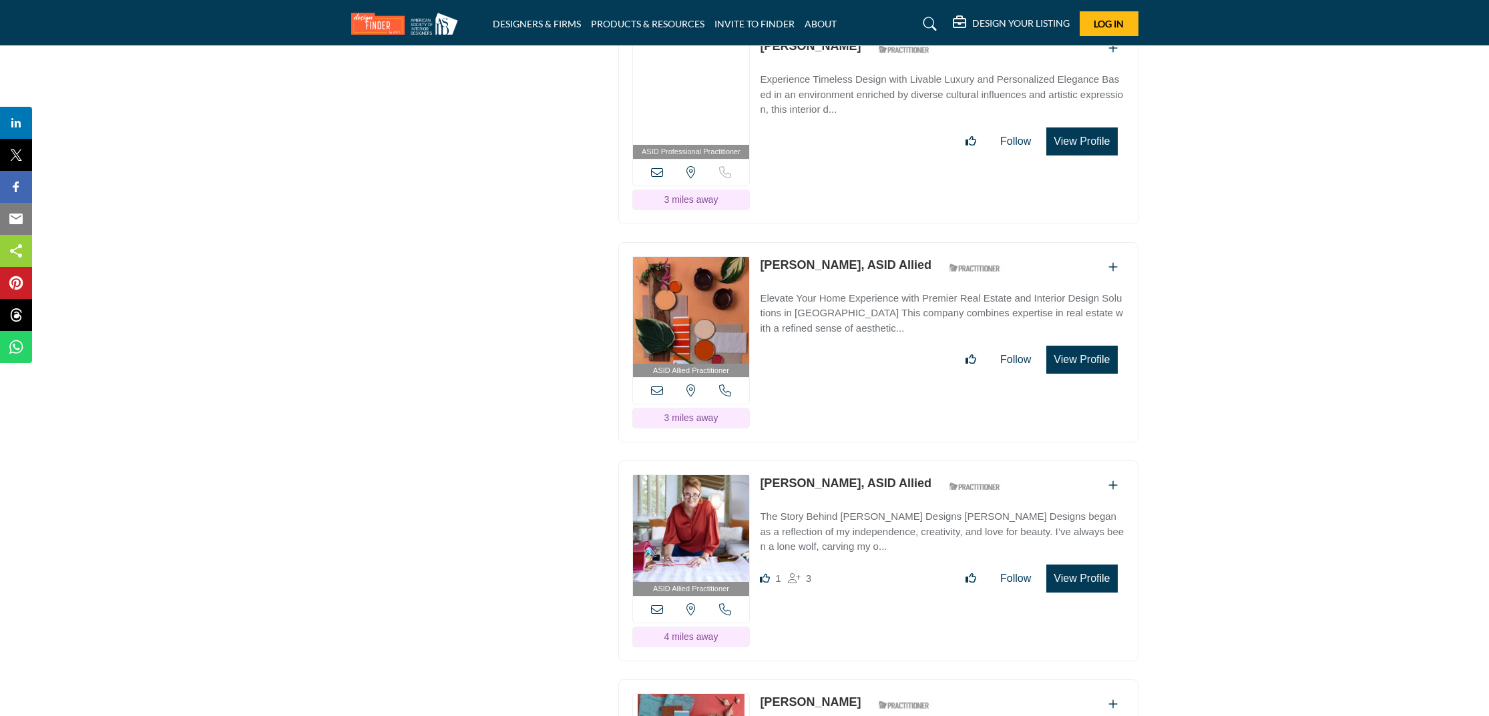
drag, startPoint x: 898, startPoint y: 228, endPoint x: 812, endPoint y: 222, distance: 86.3
click at [762, 256] on div "Jill Miranda, ASID Allied ASID Qualified Practitioner who validates work and ex…" at bounding box center [884, 267] width 248 height 23
drag, startPoint x: 898, startPoint y: 220, endPoint x: 762, endPoint y: 222, distance: 136.2
click at [762, 256] on div "Jill Miranda, ASID Allied ASID Qualified Practitioner who validates work and ex…" at bounding box center [884, 267] width 248 height 23
copy link "[PERSON_NAME], ASID Allied"
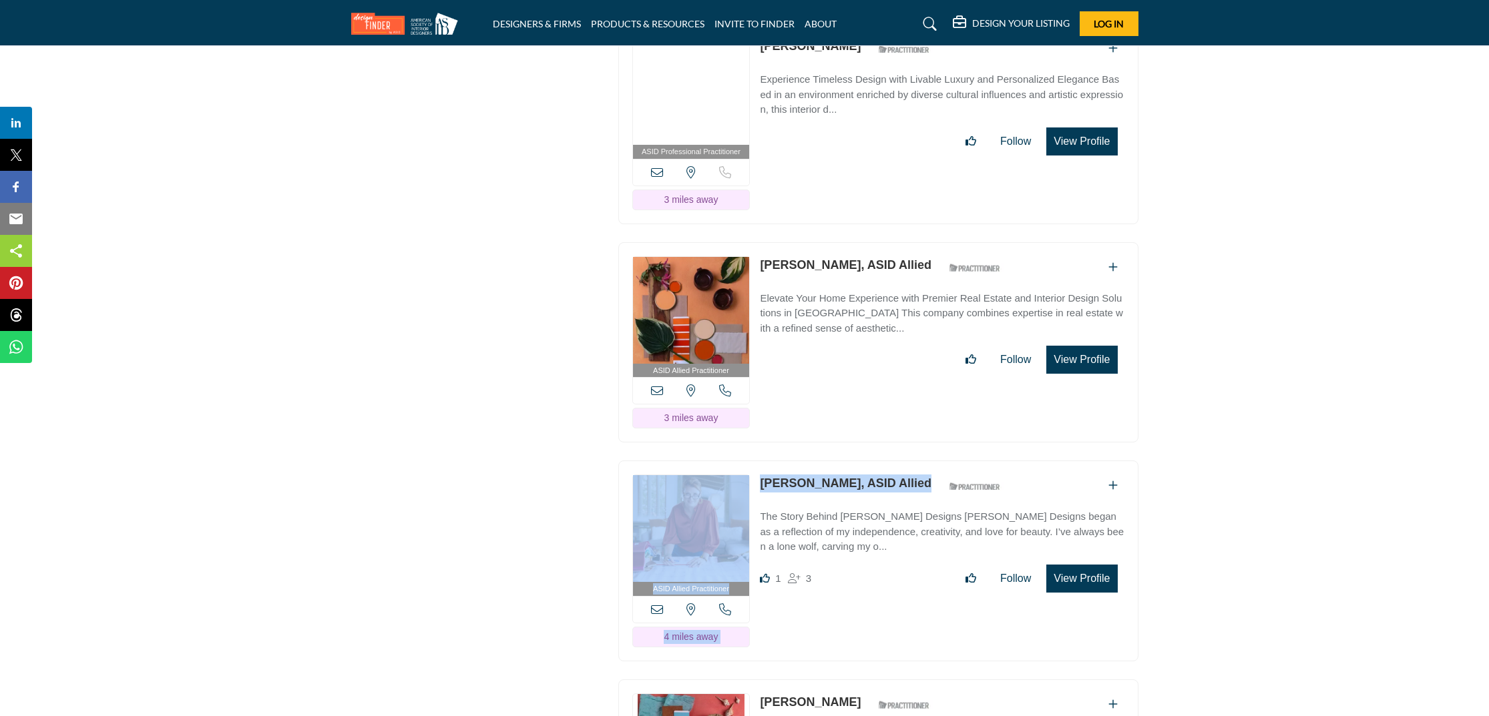
drag, startPoint x: 918, startPoint y: 443, endPoint x: 756, endPoint y: 441, distance: 162.2
click at [754, 461] on div "ASID Allied Practitioner ASID Allied Practitioners have successfully completed …" at bounding box center [878, 561] width 520 height 201
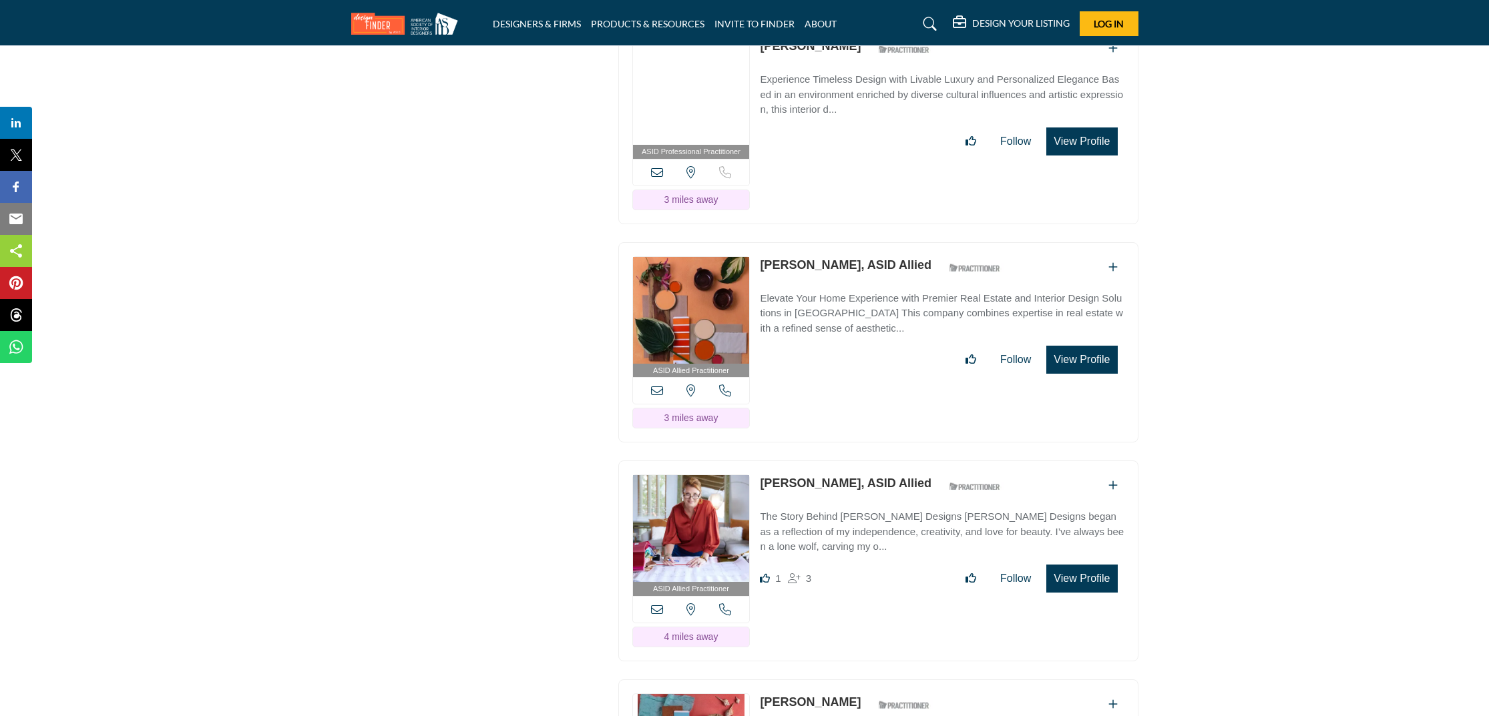
click at [836, 393] on div "ASID Allied Practitioner ASID Allied Practitioners have successfully completed …" at bounding box center [878, 342] width 520 height 201
drag, startPoint x: 889, startPoint y: 451, endPoint x: 815, endPoint y: 440, distance: 74.2
click at [815, 475] on div "Saskia Snyder, ASID Allied ASID Qualified Practitioner who validates work and e…" at bounding box center [884, 486] width 248 height 23
drag, startPoint x: 917, startPoint y: 445, endPoint x: 756, endPoint y: 438, distance: 160.4
click at [756, 461] on div "ASID Allied Practitioner ASID Allied Practitioners have successfully completed …" at bounding box center [878, 561] width 520 height 201
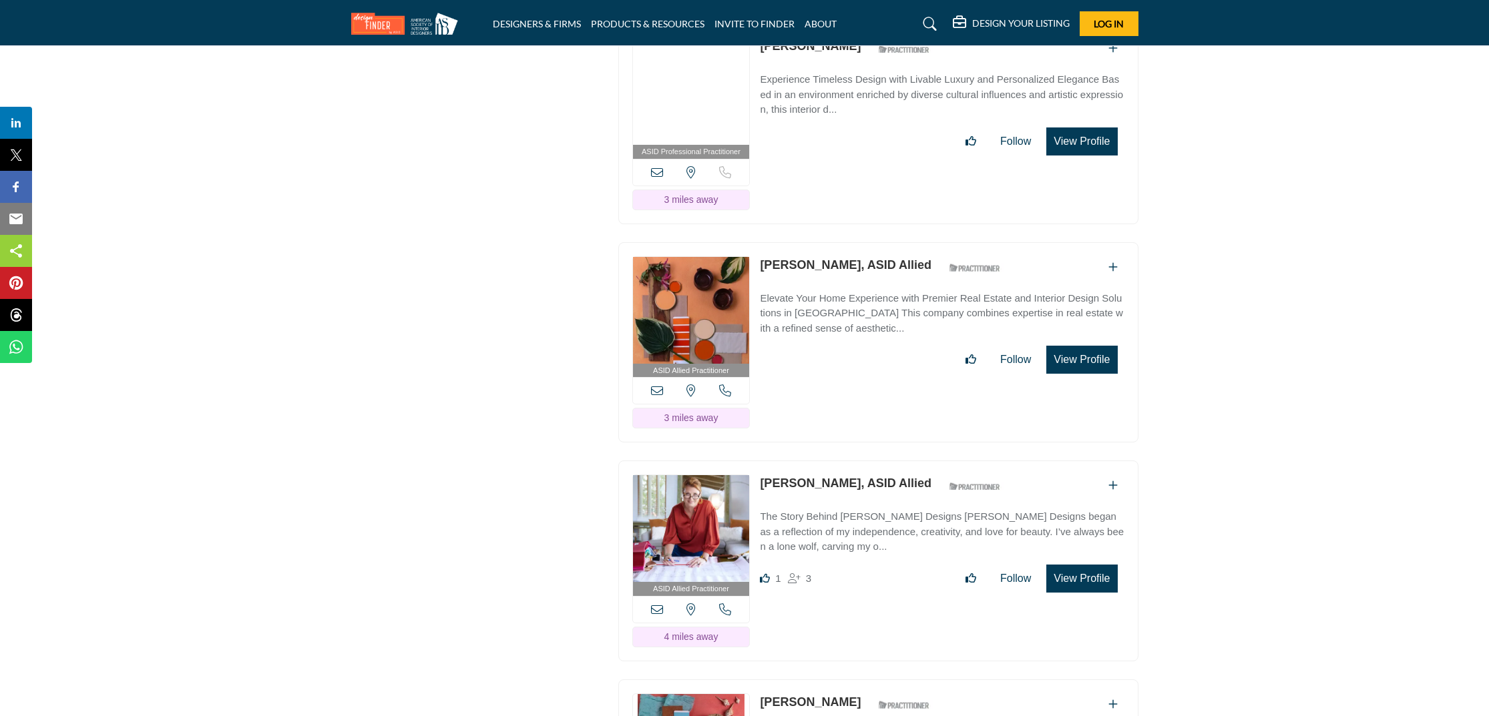
copy div "[PERSON_NAME], ASID Allied"
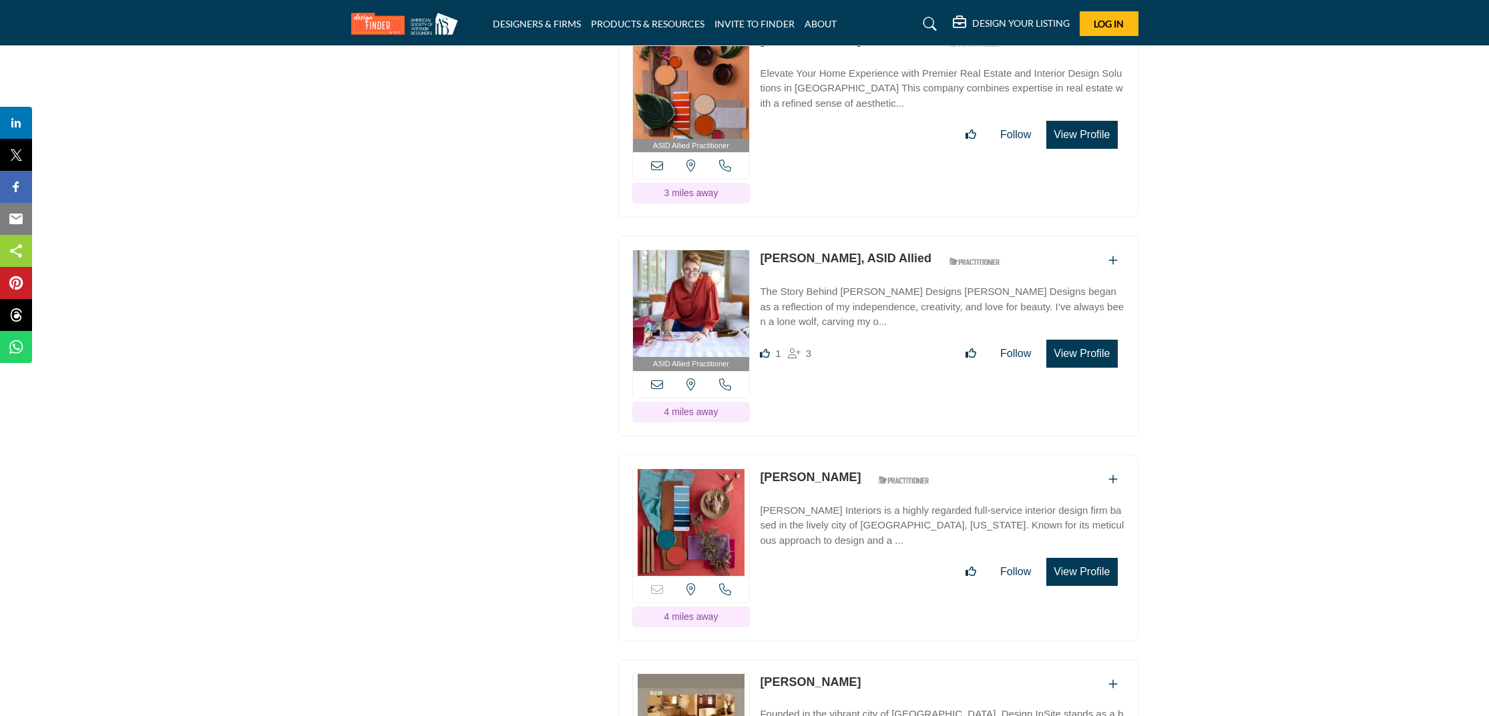
scroll to position [3168, 0]
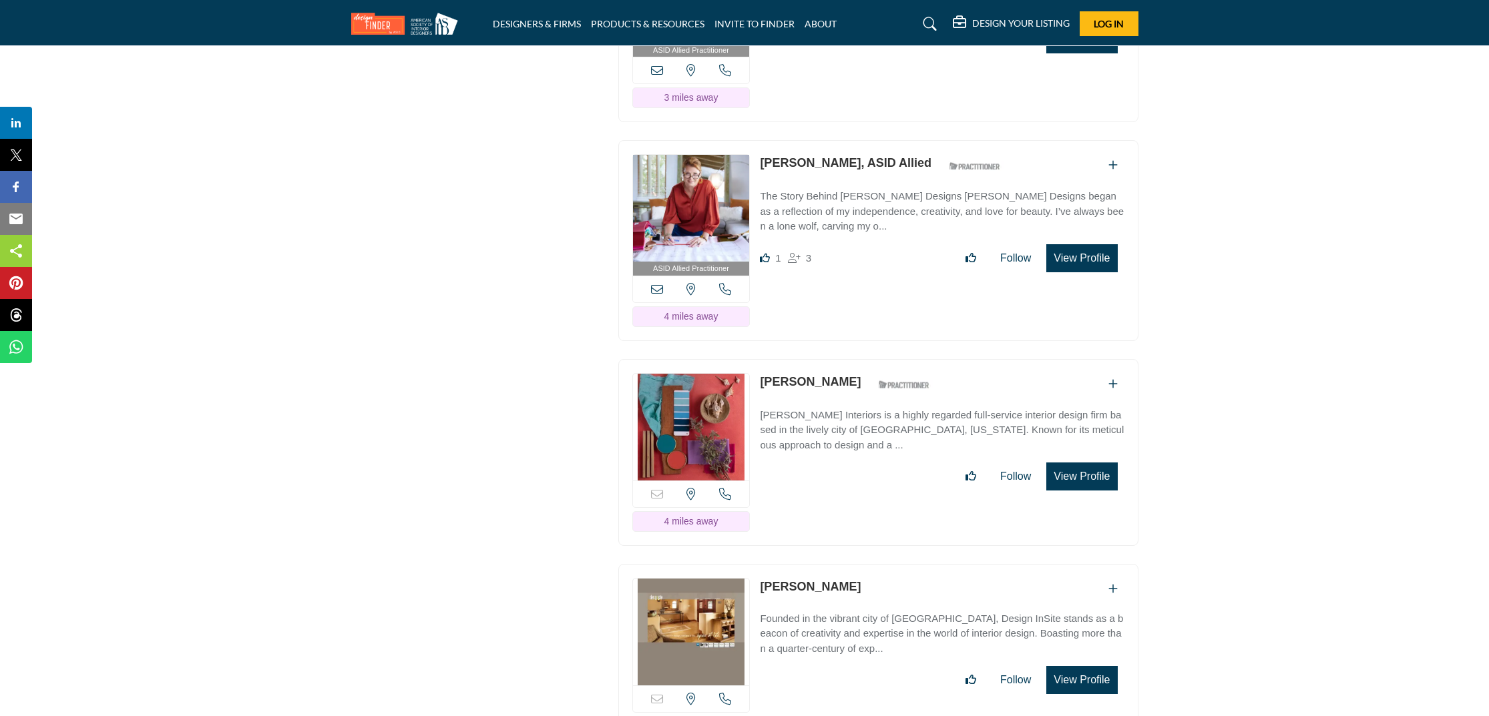
drag, startPoint x: 838, startPoint y: 341, endPoint x: 760, endPoint y: 337, distance: 77.5
click at [761, 373] on div "Susie Keeton ASID Qualified Practitioner who validates work and experience to h…" at bounding box center [848, 384] width 177 height 23
copy link "[PERSON_NAME]"
drag, startPoint x: 858, startPoint y: 541, endPoint x: 758, endPoint y: 544, distance: 99.5
click at [758, 564] on div "Email is currently unavailable for this contact. California, USA 4 miles away" at bounding box center [878, 657] width 520 height 187
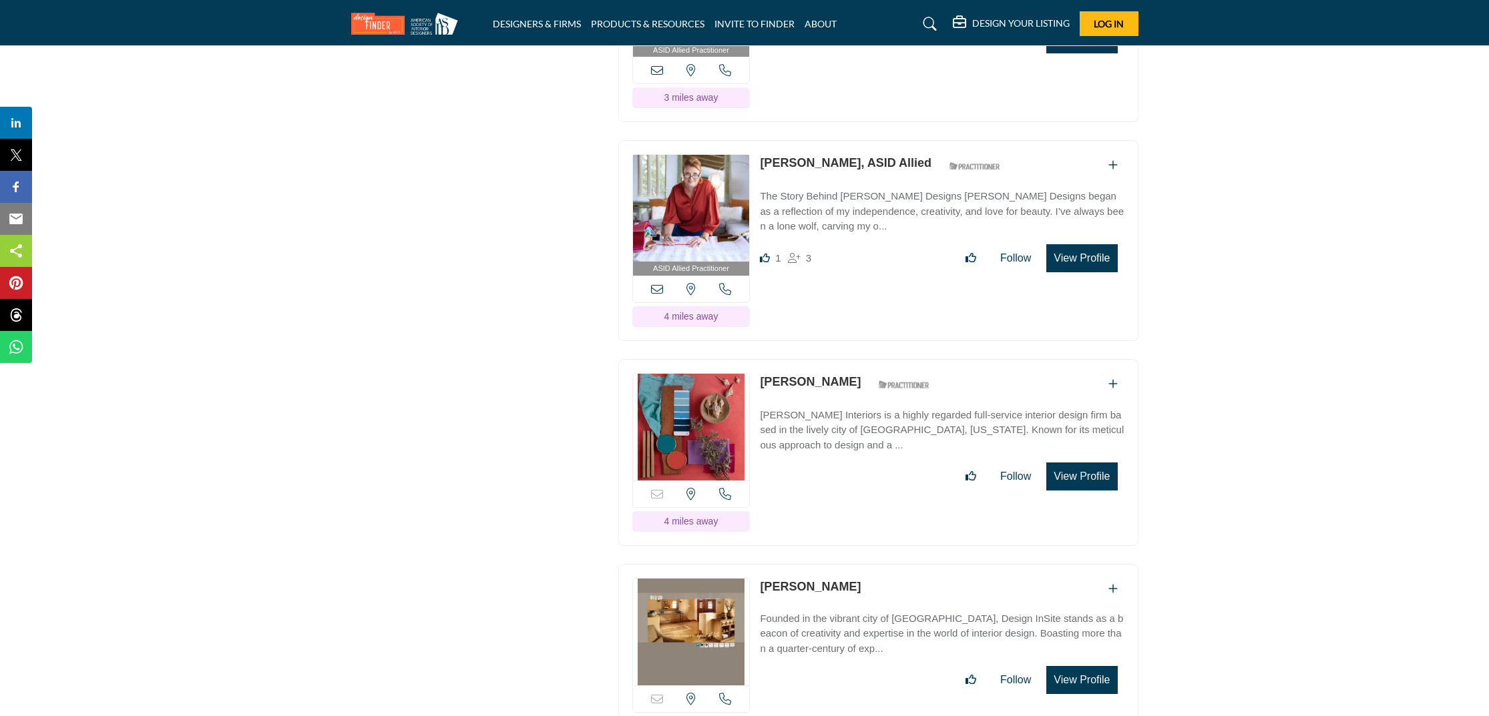
copy link "[PERSON_NAME]"
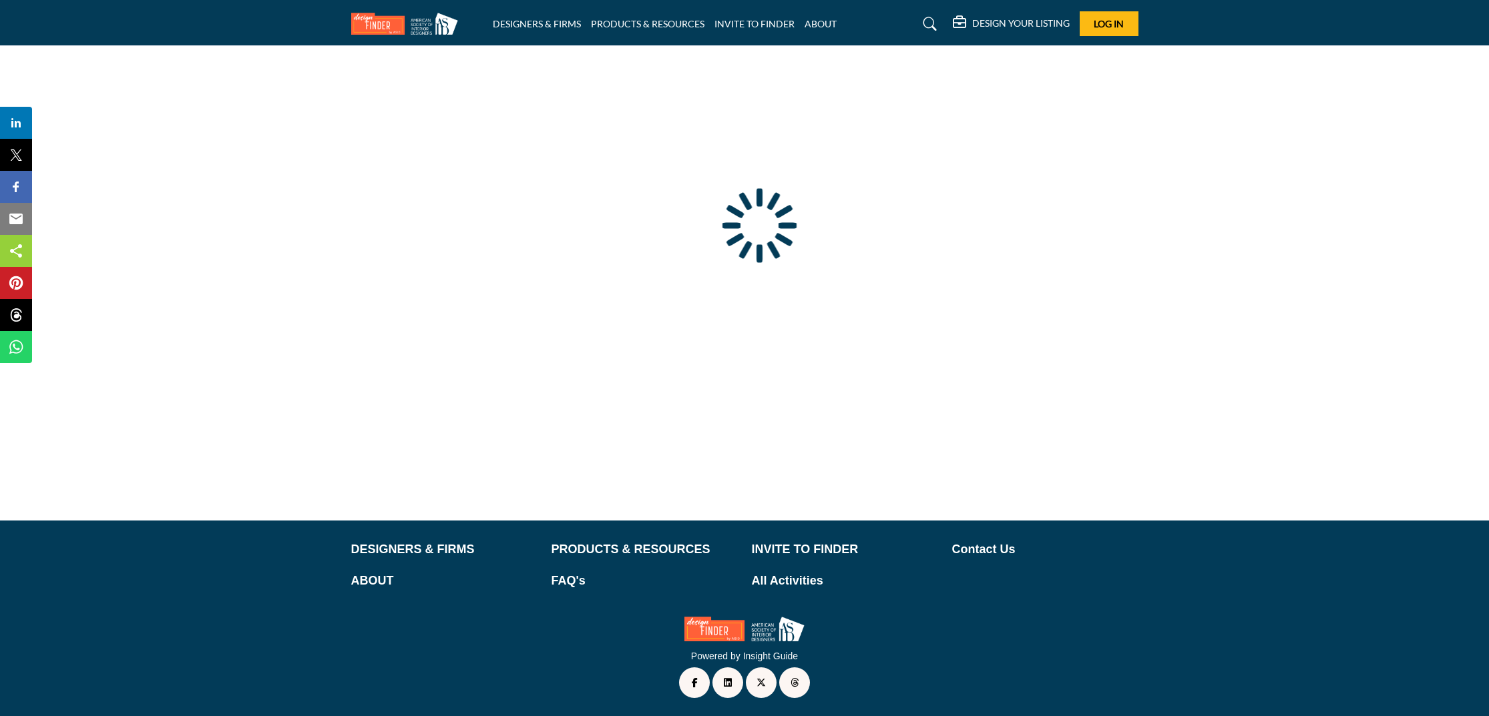
type input "**********"
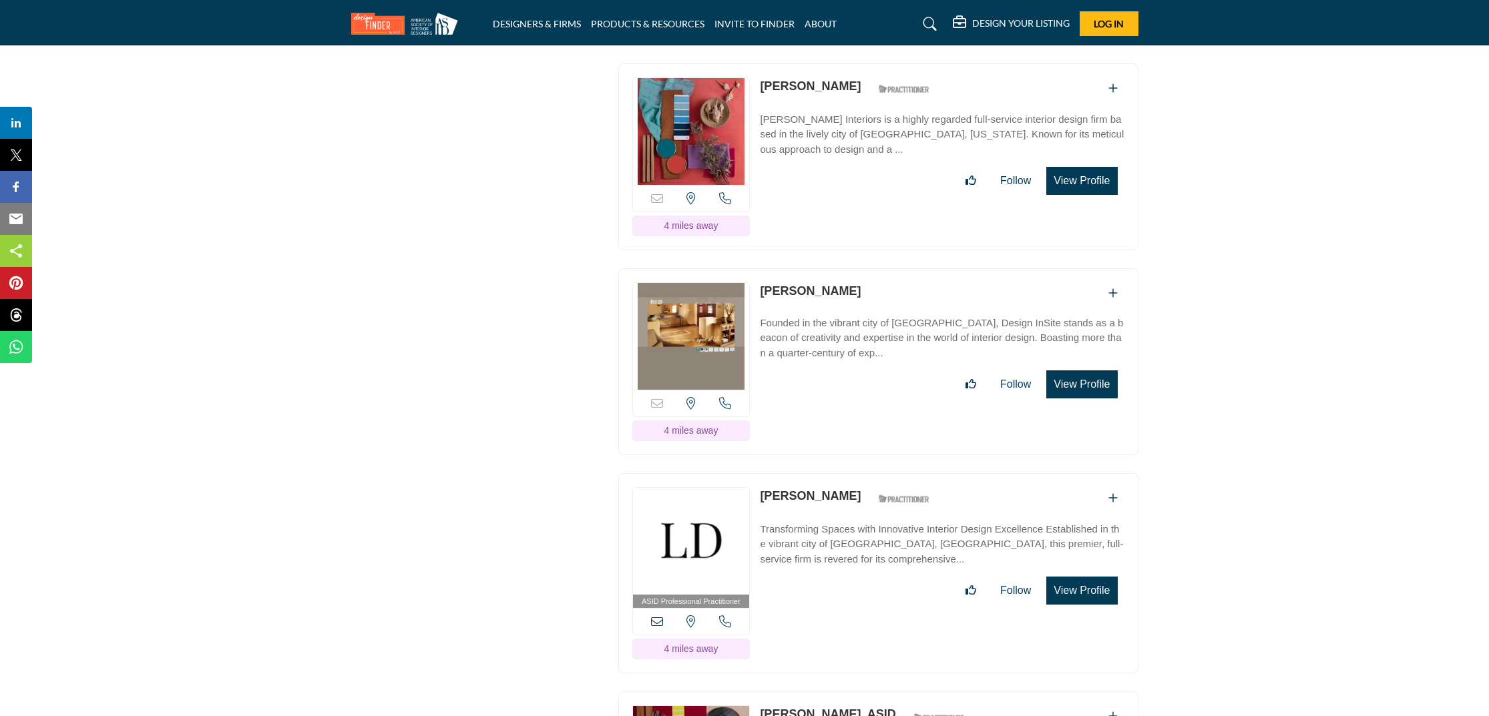
scroll to position [3479, 0]
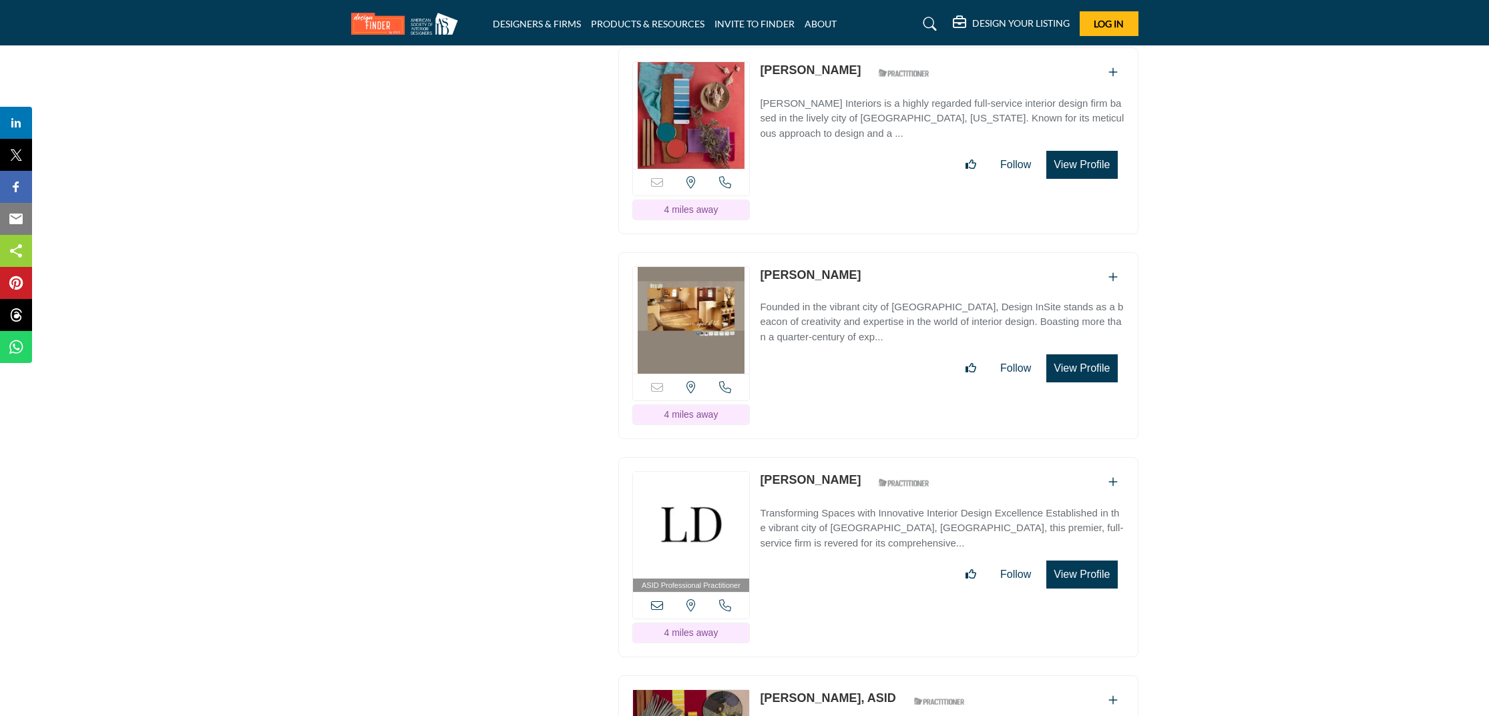
drag, startPoint x: 851, startPoint y: 439, endPoint x: 758, endPoint y: 435, distance: 92.9
click at [758, 457] on div "ASID Professional Practitioner ASID Professional Practitioners have successfull…" at bounding box center [878, 557] width 520 height 201
copy div "Linda Hodnett ASID Qualified Practitioner who validates work and experience to …"
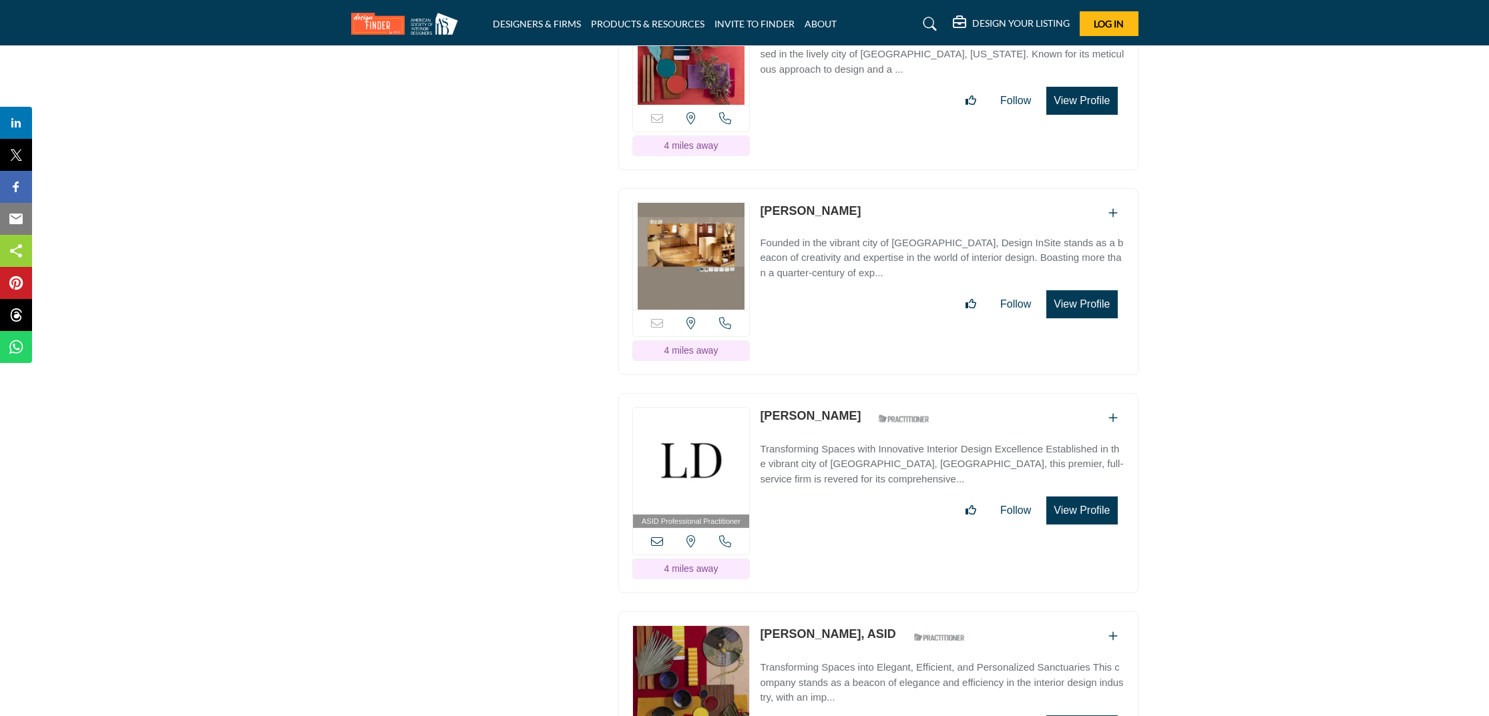
scroll to position [3594, 0]
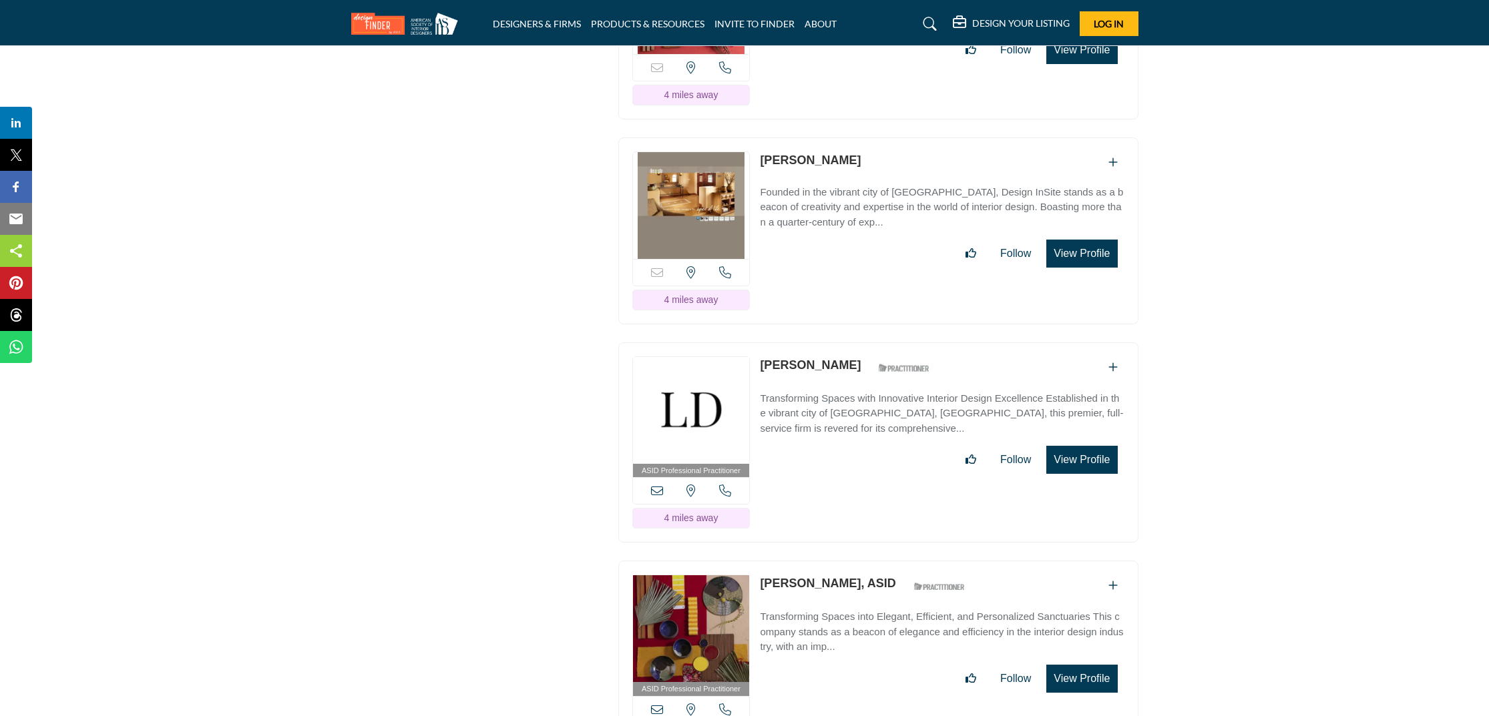
drag, startPoint x: 827, startPoint y: 535, endPoint x: 800, endPoint y: 535, distance: 26.7
click at [792, 577] on link "[PERSON_NAME], ASID" at bounding box center [828, 583] width 136 height 13
click at [820, 575] on div "Faye Fentin, ASID ASID Qualified Practitioner who validates work and experience…" at bounding box center [942, 634] width 364 height 118
drag, startPoint x: 825, startPoint y: 541, endPoint x: 794, endPoint y: 534, distance: 32.2
click at [788, 575] on p "[PERSON_NAME], ASID" at bounding box center [828, 584] width 136 height 18
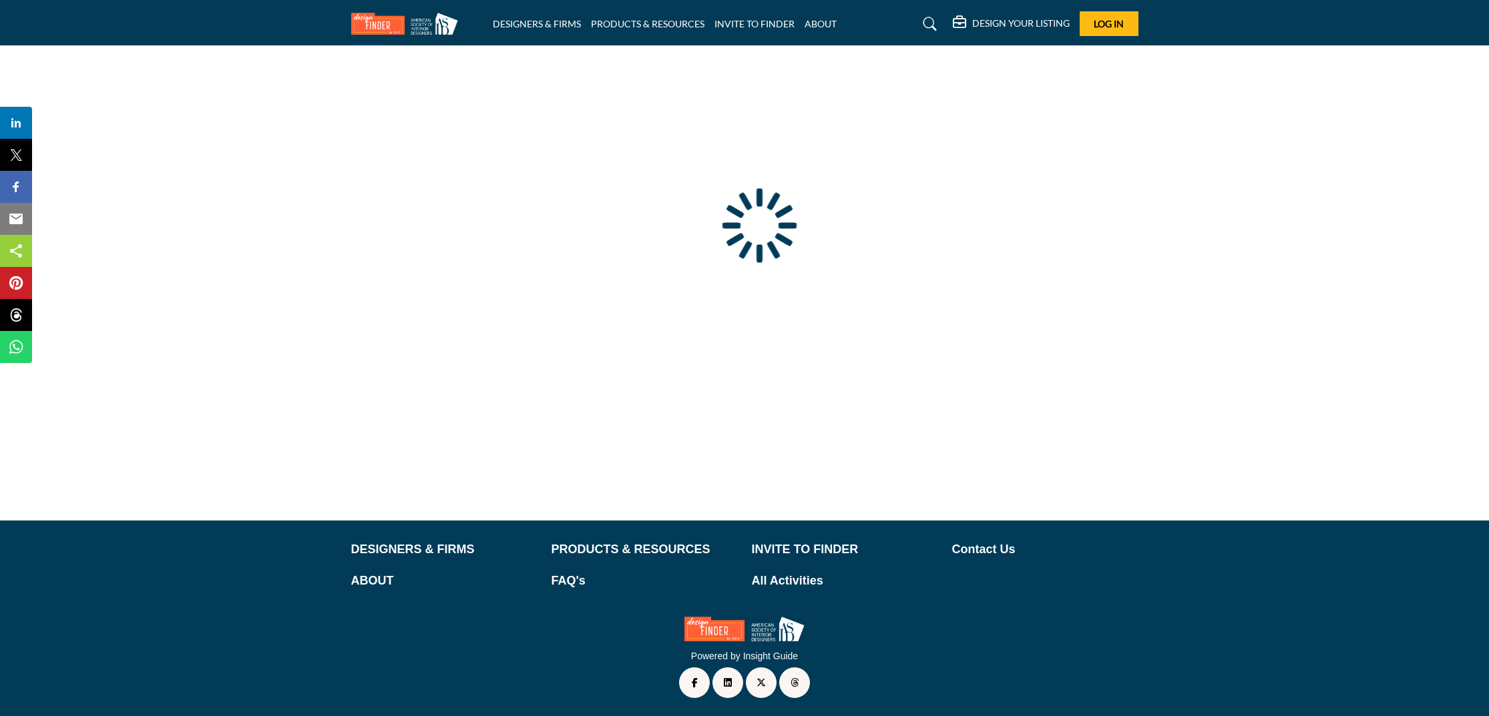
type input "**********"
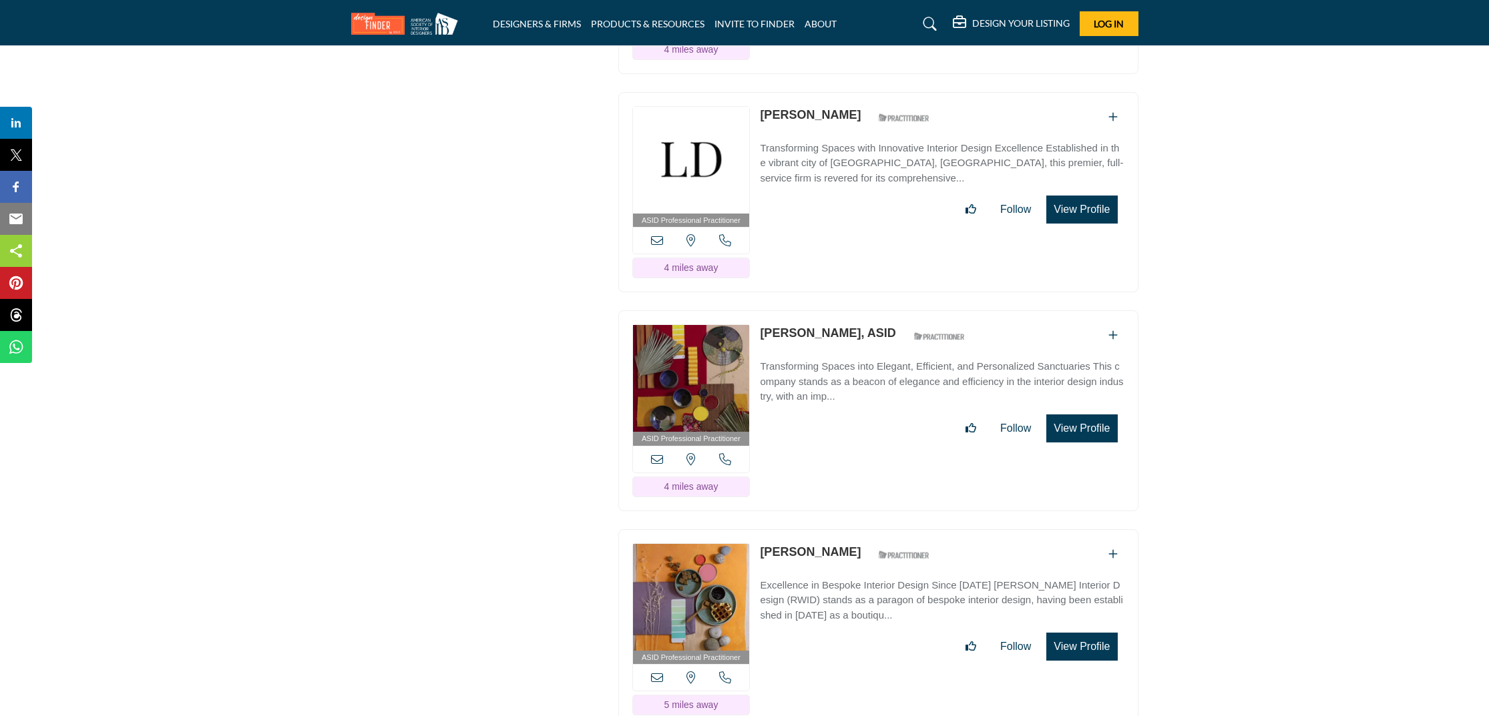
scroll to position [3847, 0]
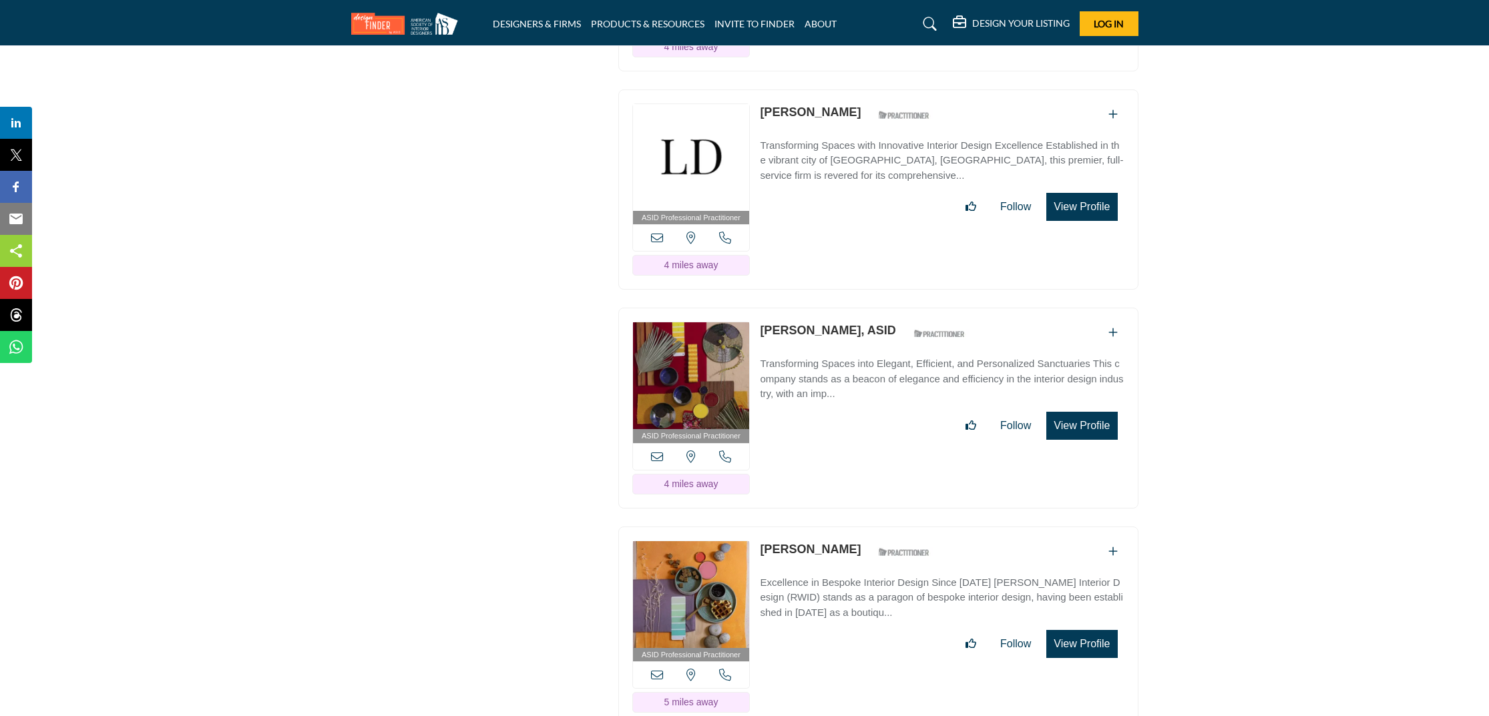
drag, startPoint x: 828, startPoint y: 292, endPoint x: 758, endPoint y: 284, distance: 70.6
click at [758, 308] on div "ASID Professional Practitioner ASID Professional Practitioners have successfull…" at bounding box center [878, 408] width 520 height 201
copy link "Faye Fentin, ASID"
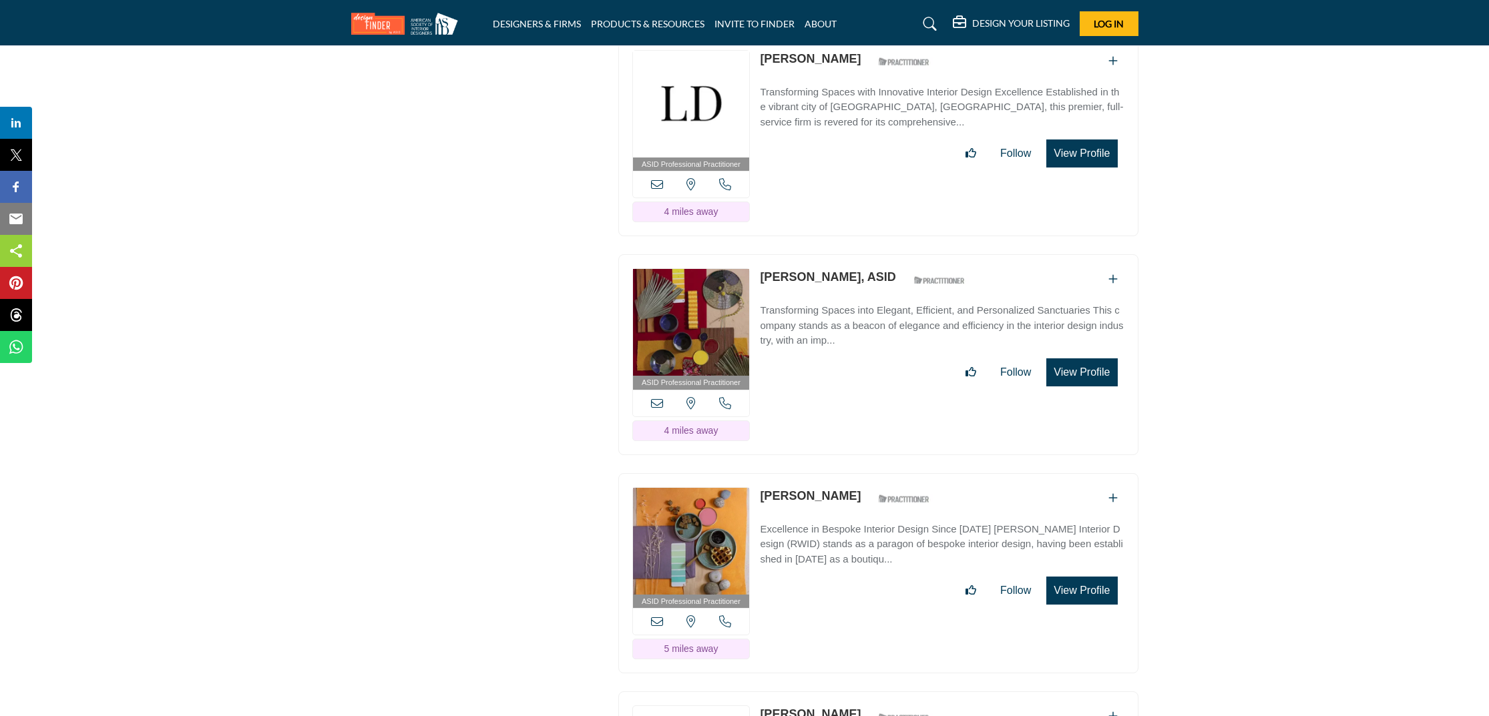
scroll to position [3960, 0]
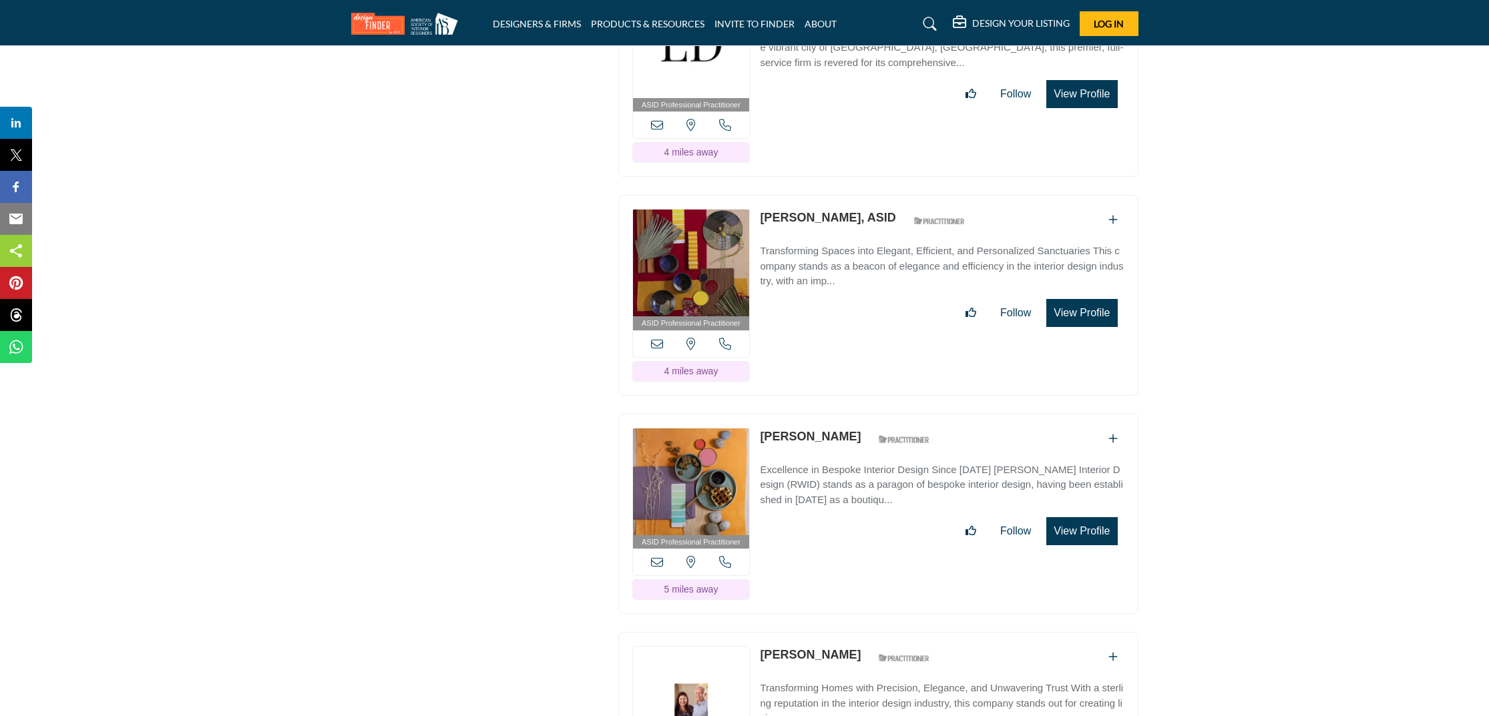
drag, startPoint x: 842, startPoint y: 392, endPoint x: 760, endPoint y: 388, distance: 81.5
click at [760, 428] on div "Robin Wilson ASID Qualified Practitioner who validates work and experience to h…" at bounding box center [848, 439] width 177 height 23
copy div "[PERSON_NAME]"
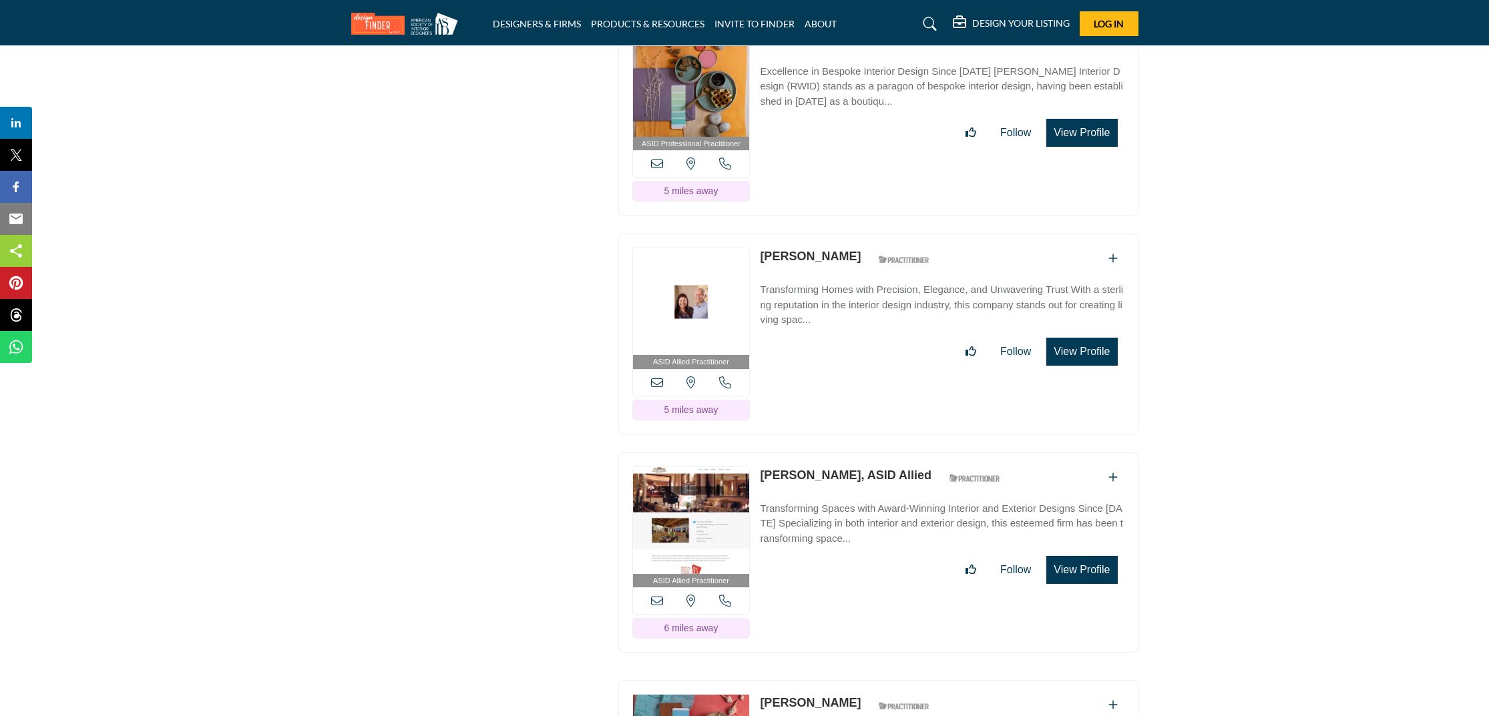
scroll to position [4443, 0]
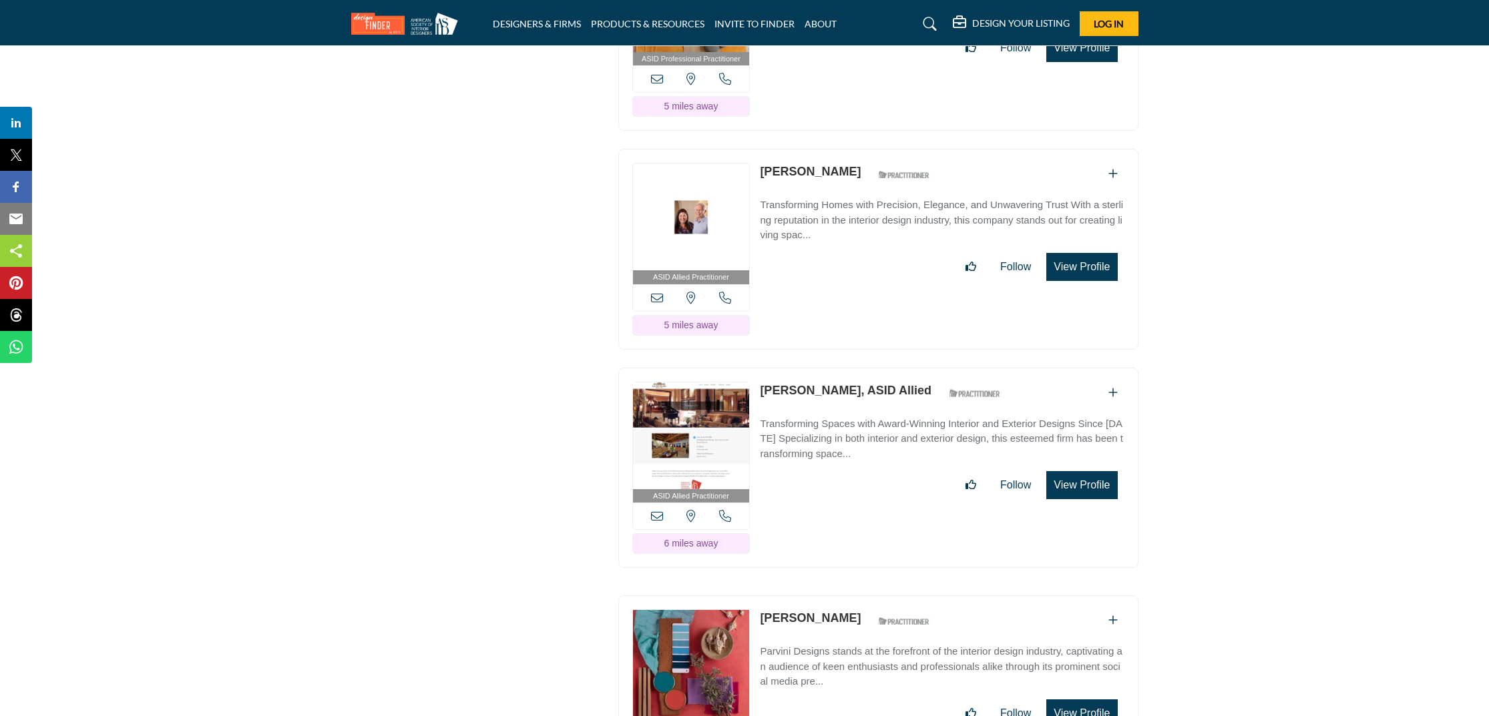
drag, startPoint x: 833, startPoint y: 119, endPoint x: 762, endPoint y: 122, distance: 71.5
click at [762, 163] on div "Marie Cairns ASID Qualified Practitioner who validates work and experience to h…" at bounding box center [848, 174] width 177 height 23
copy link "[PERSON_NAME]"
drag, startPoint x: 825, startPoint y: 345, endPoint x: 776, endPoint y: 341, distance: 48.9
click at [776, 382] on p "[PERSON_NAME], ASID Allied" at bounding box center [846, 391] width 172 height 18
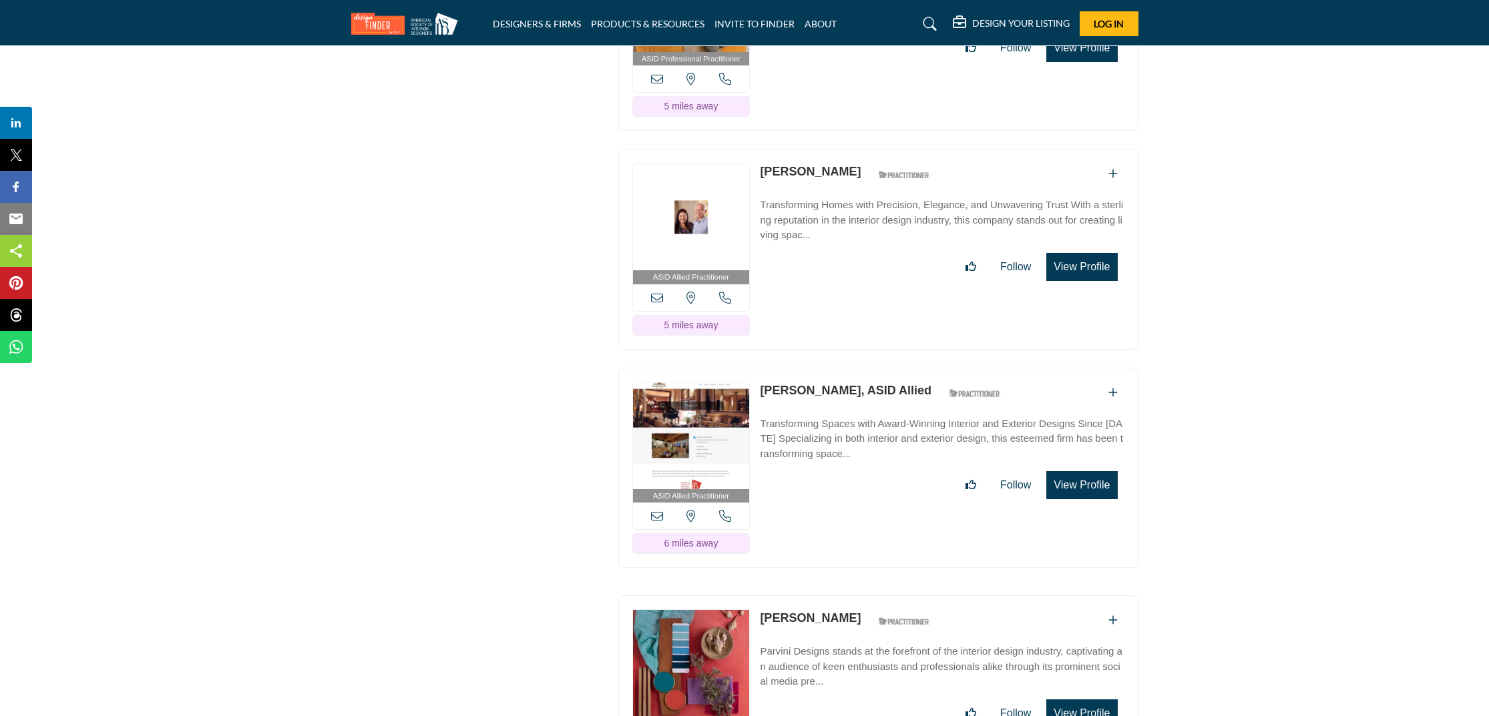
click at [867, 384] on link "[PERSON_NAME], ASID Allied" at bounding box center [846, 390] width 172 height 13
click at [525, 310] on div "ASID QUALIFIED DESIGNERS & MEMBERS Find Interior Designers, firms, suppliers, a…" at bounding box center [477, 554] width 267 height 9599
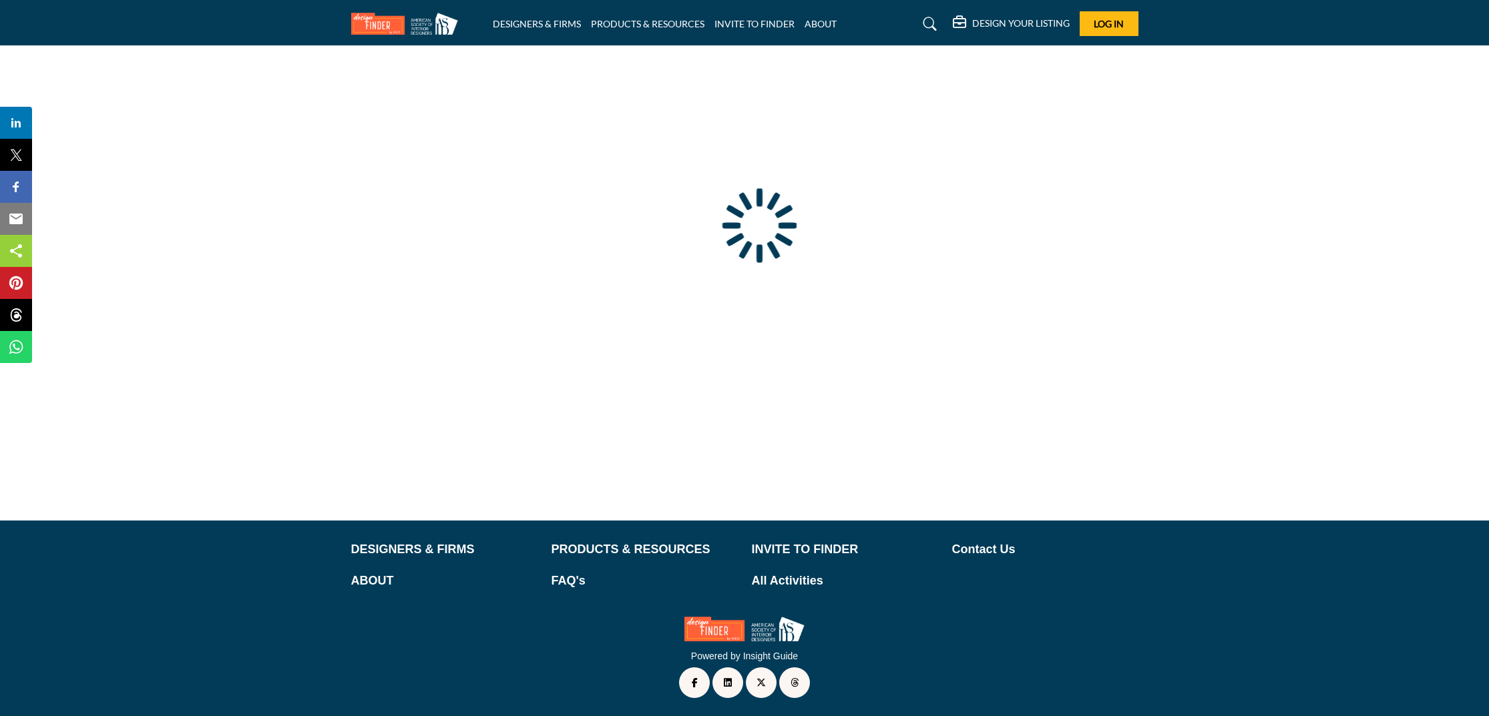
type input "**********"
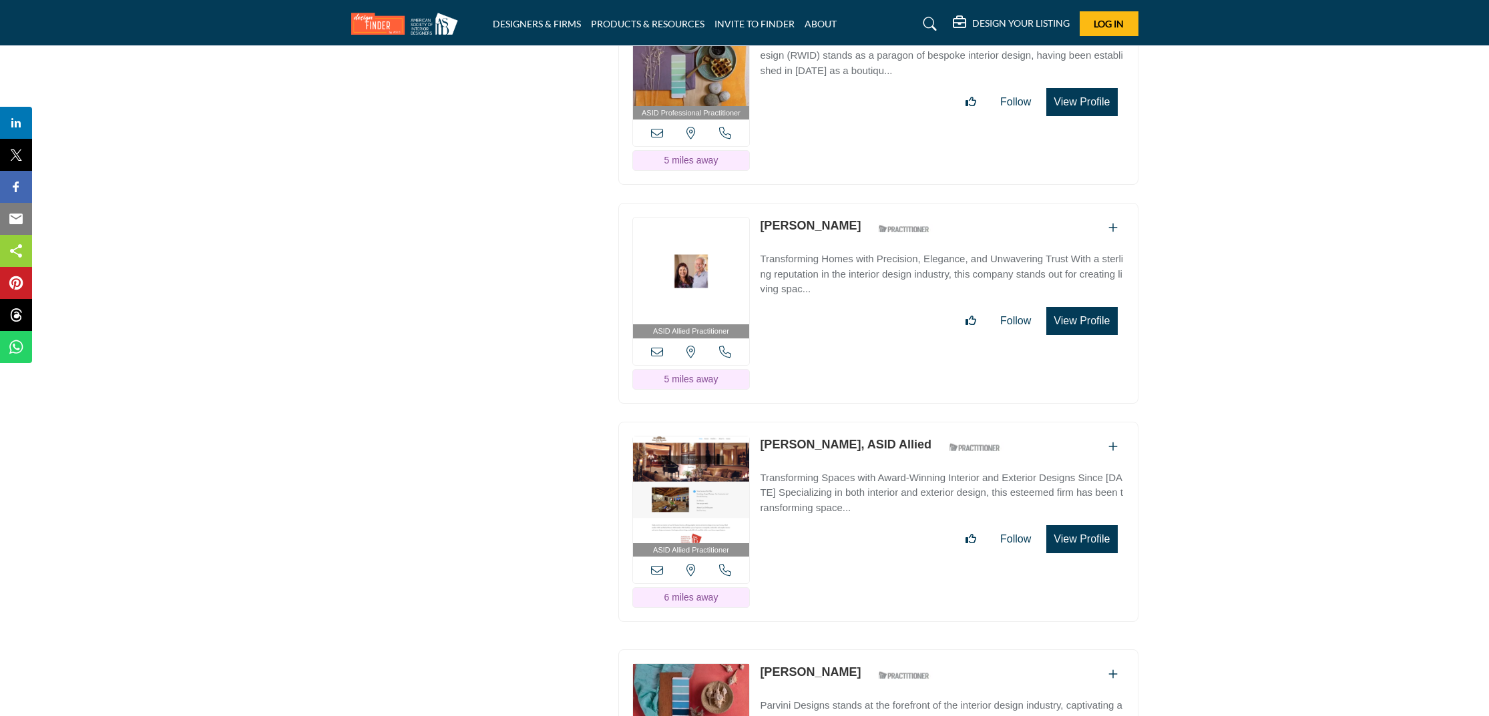
scroll to position [4393, 0]
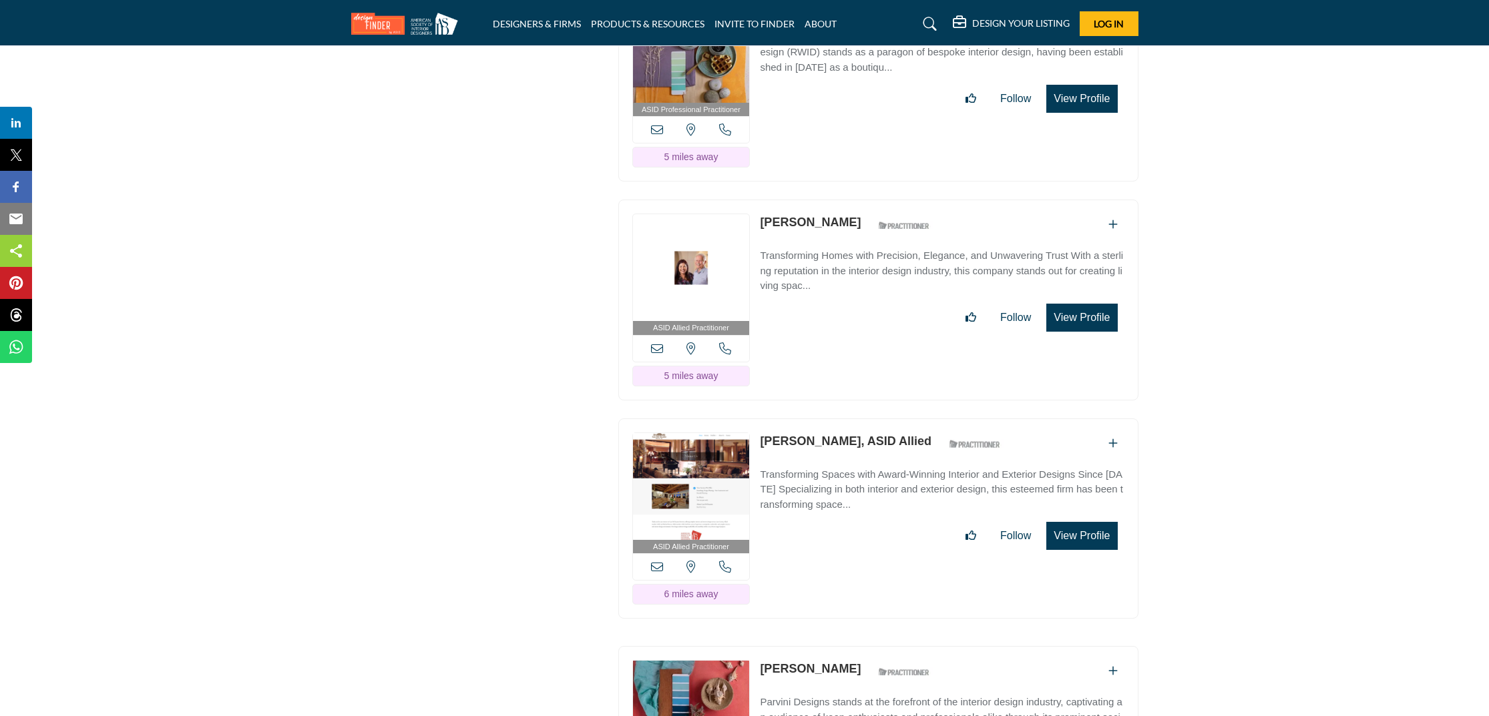
drag, startPoint x: 829, startPoint y: 397, endPoint x: 762, endPoint y: 391, distance: 67.0
click at [762, 433] on p "[PERSON_NAME], ASID Allied" at bounding box center [846, 442] width 172 height 18
copy link "[PERSON_NAME], ASID Allied"
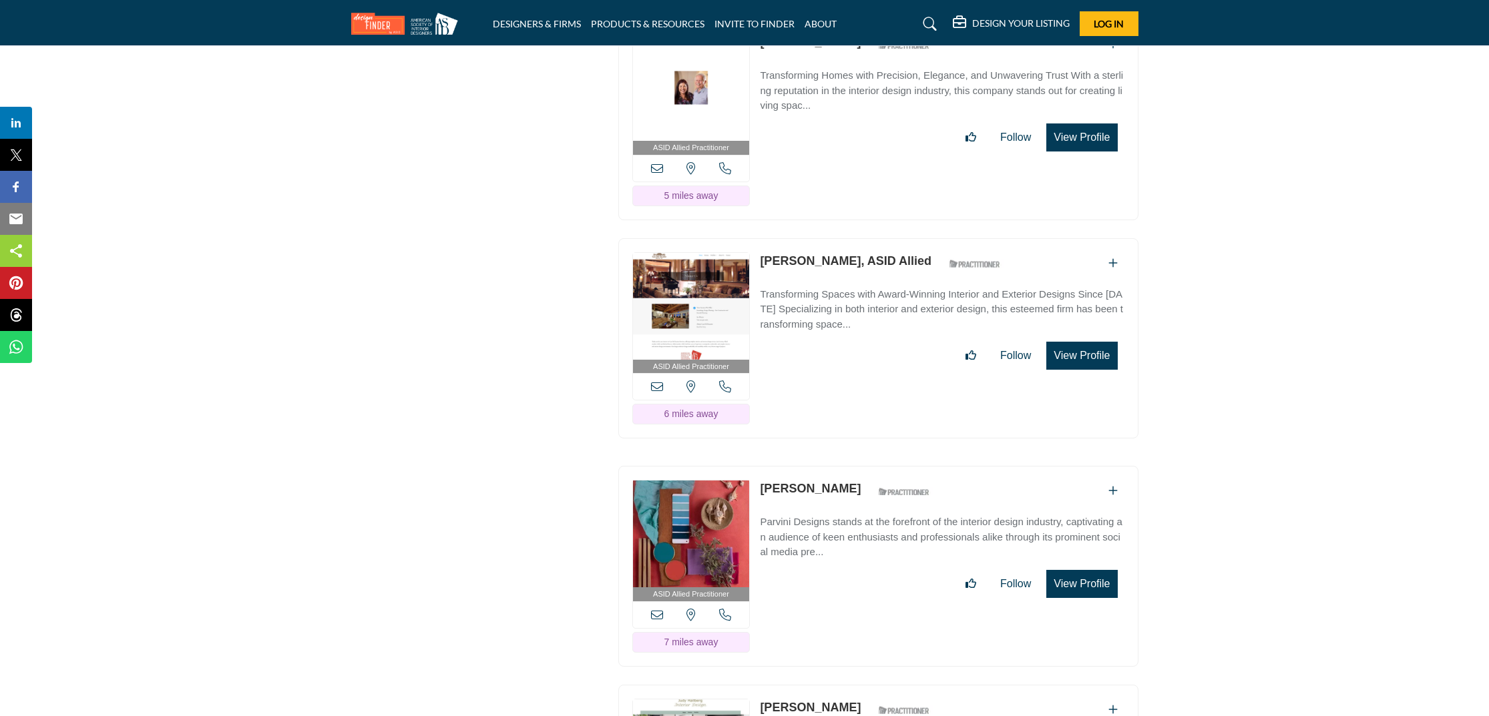
scroll to position [4594, 0]
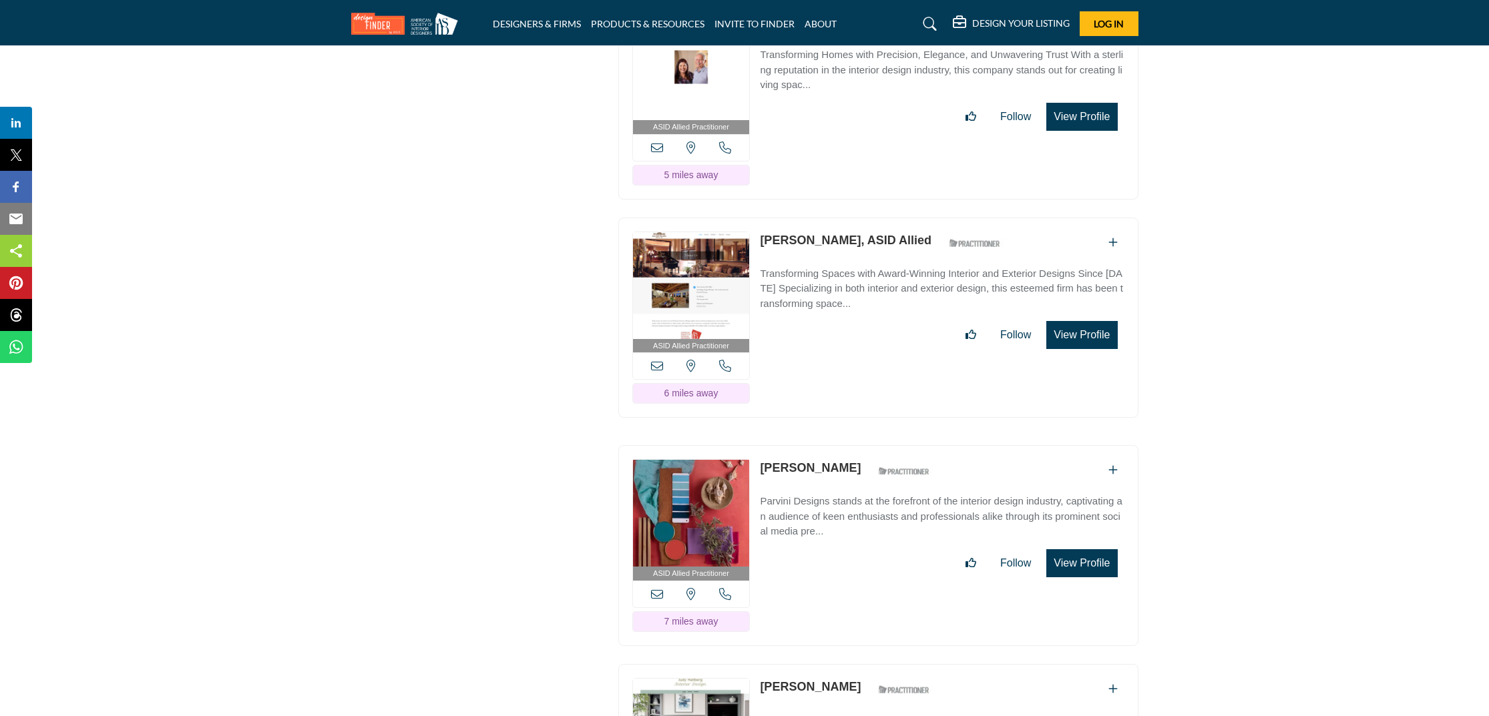
drag, startPoint x: 846, startPoint y: 419, endPoint x: 762, endPoint y: 419, distance: 84.1
click at [762, 459] on div "[PERSON_NAME] ASID Qualified Practitioner who validates work and experience to …" at bounding box center [848, 470] width 177 height 23
copy link "[PERSON_NAME]"
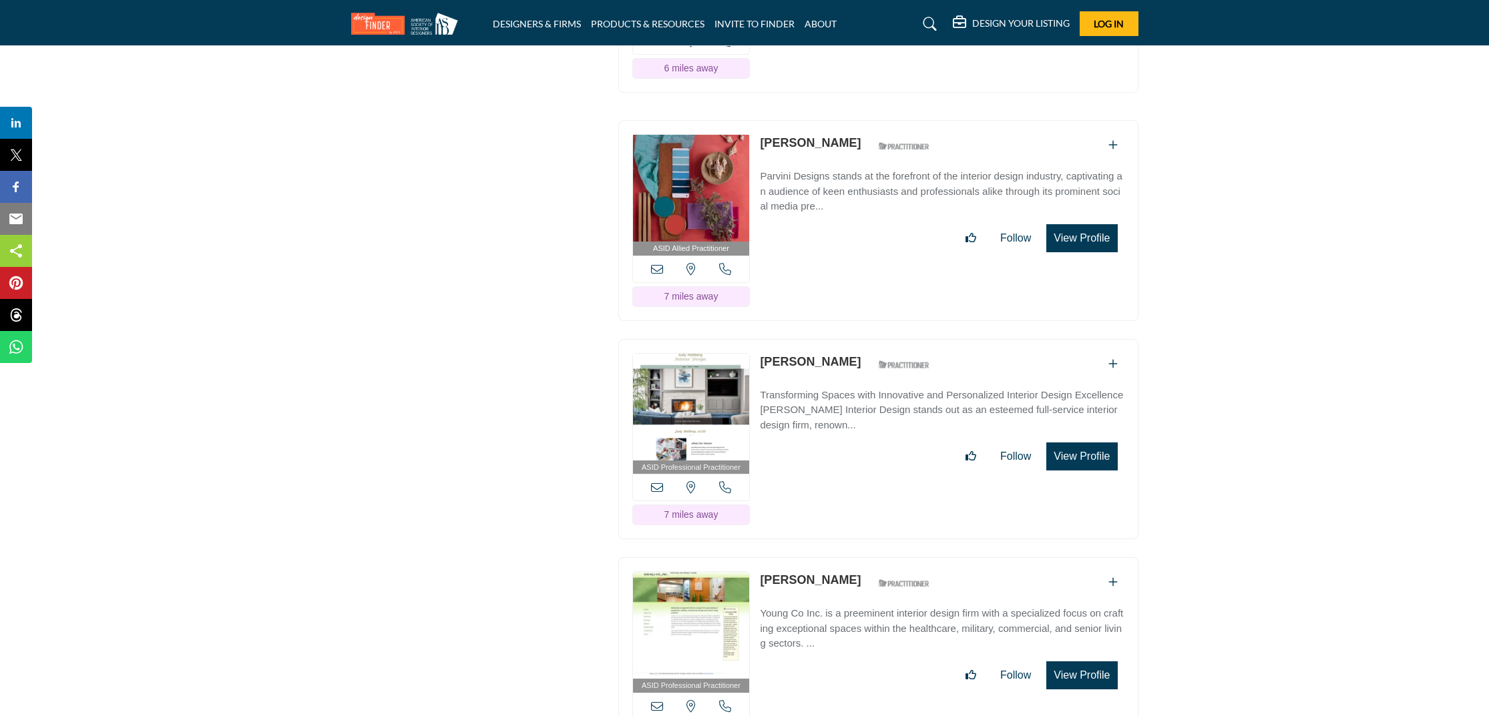
scroll to position [4919, 0]
drag, startPoint x: 840, startPoint y: 313, endPoint x: 762, endPoint y: 311, distance: 77.5
click at [762, 352] on div "[PERSON_NAME] ASID Qualified Practitioner who validates work and experience to …" at bounding box center [848, 363] width 177 height 23
copy link "[PERSON_NAME]"
drag, startPoint x: 829, startPoint y: 527, endPoint x: 762, endPoint y: 530, distance: 67.5
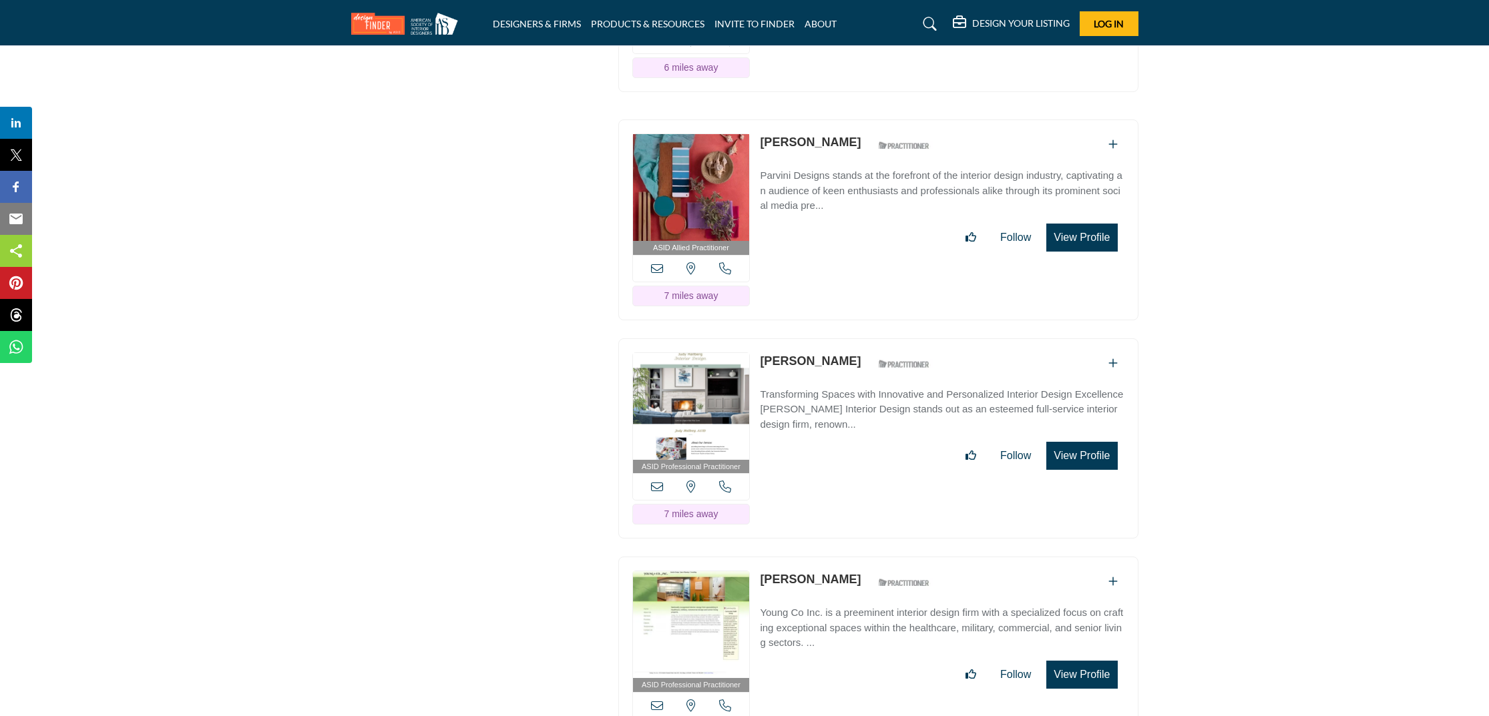
click at [762, 571] on div "[PERSON_NAME] ASID Qualified Practitioner who validates work and experience to …" at bounding box center [848, 582] width 177 height 23
copy link "[PERSON_NAME]"
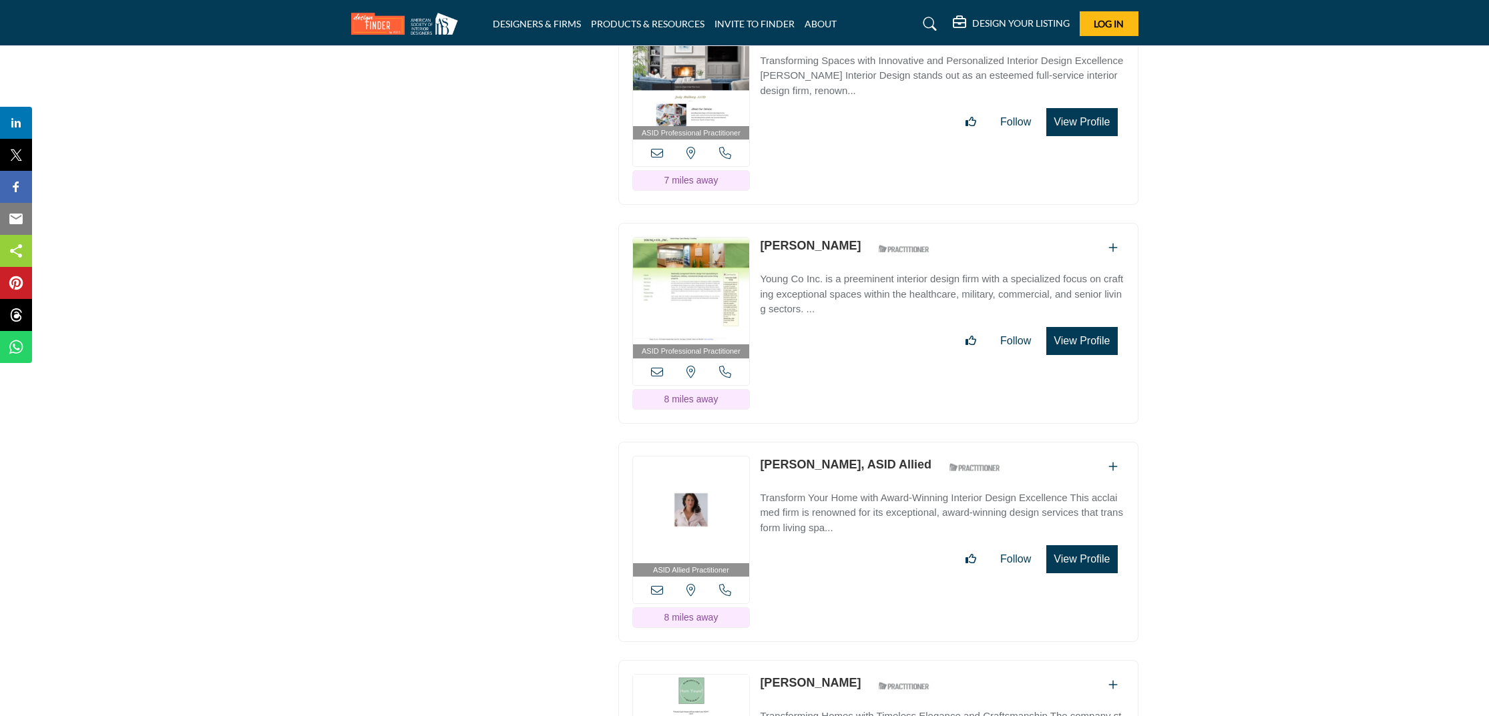
scroll to position [5267, 0]
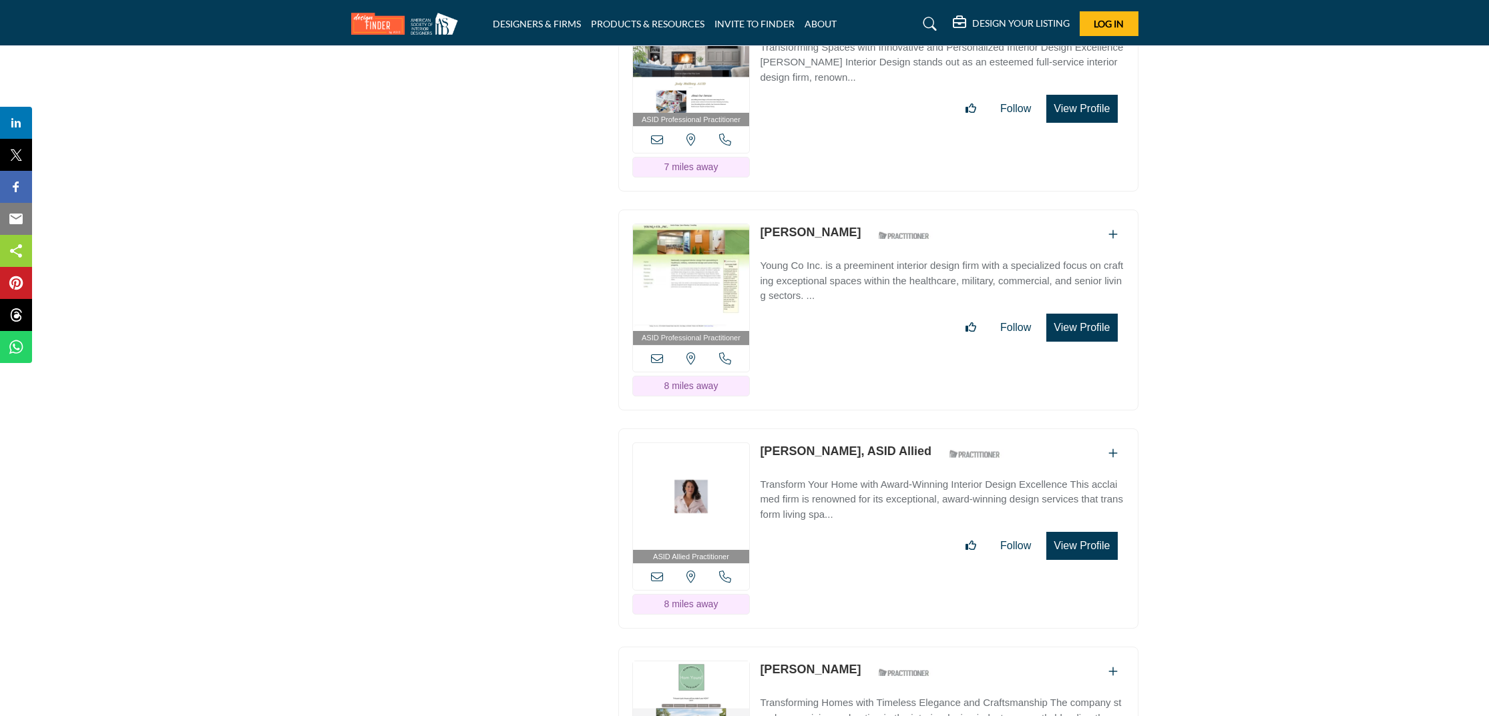
drag, startPoint x: 846, startPoint y: 407, endPoint x: 760, endPoint y: 394, distance: 87.8
click at [759, 429] on div "ASID Allied Practitioner ASID Allied Practitioners have successfully completed …" at bounding box center [878, 529] width 520 height 201
drag, startPoint x: 878, startPoint y: 411, endPoint x: 859, endPoint y: 408, distance: 19.5
click at [878, 443] on div "[PERSON_NAME], ASID Allied ASID Qualified Practitioner who validates work and e…" at bounding box center [942, 502] width 364 height 118
drag, startPoint x: 848, startPoint y: 404, endPoint x: 792, endPoint y: 397, distance: 56.5
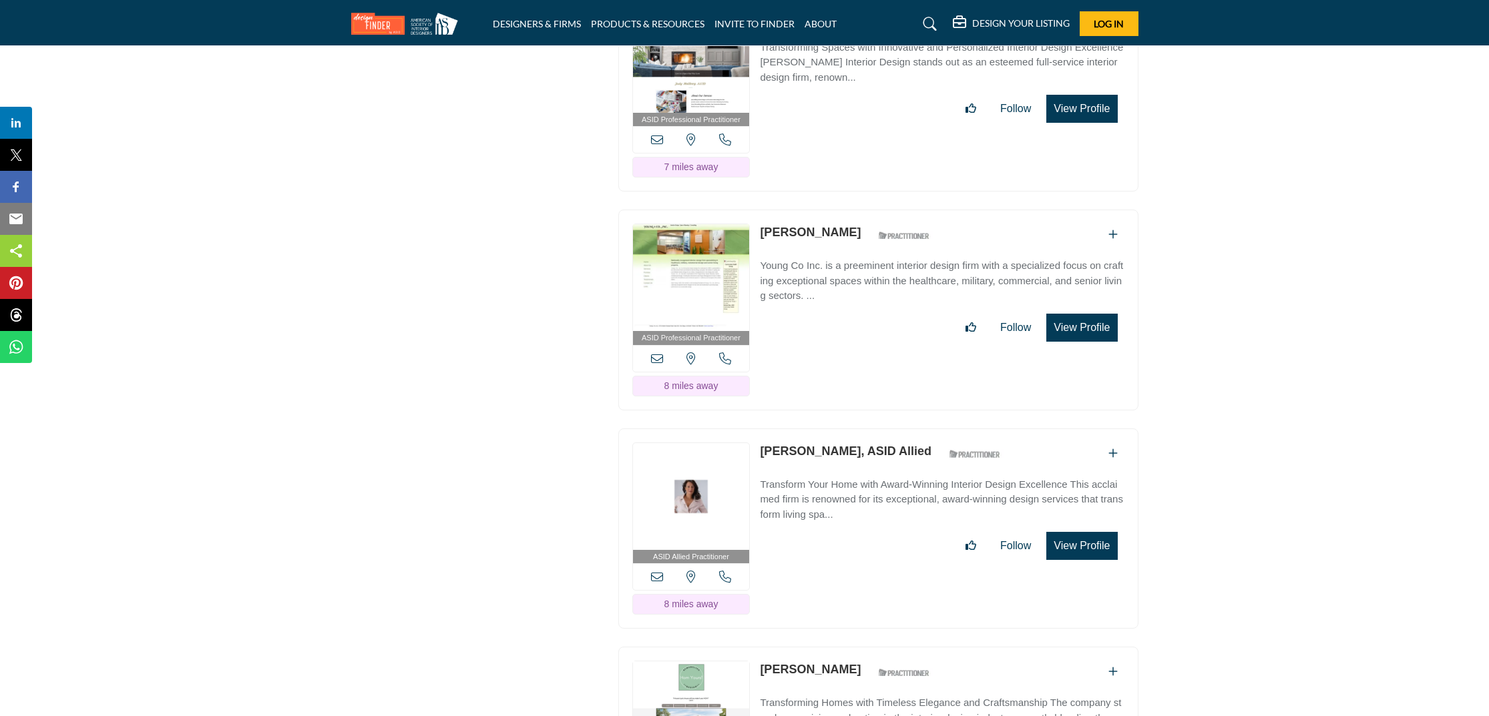
click at [792, 443] on div "[PERSON_NAME], ASID Allied ASID Qualified Practitioner who validates work and e…" at bounding box center [884, 454] width 248 height 23
click at [763, 443] on div "[PERSON_NAME], ASID Allied ASID Qualified Practitioner who validates work and e…" at bounding box center [884, 454] width 248 height 23
drag, startPoint x: 758, startPoint y: 389, endPoint x: 846, endPoint y: 399, distance: 88.0
click at [846, 429] on div "ASID Allied Practitioner ASID Allied Practitioners have successfully completed …" at bounding box center [878, 529] width 520 height 201
copy link "[PERSON_NAME]"
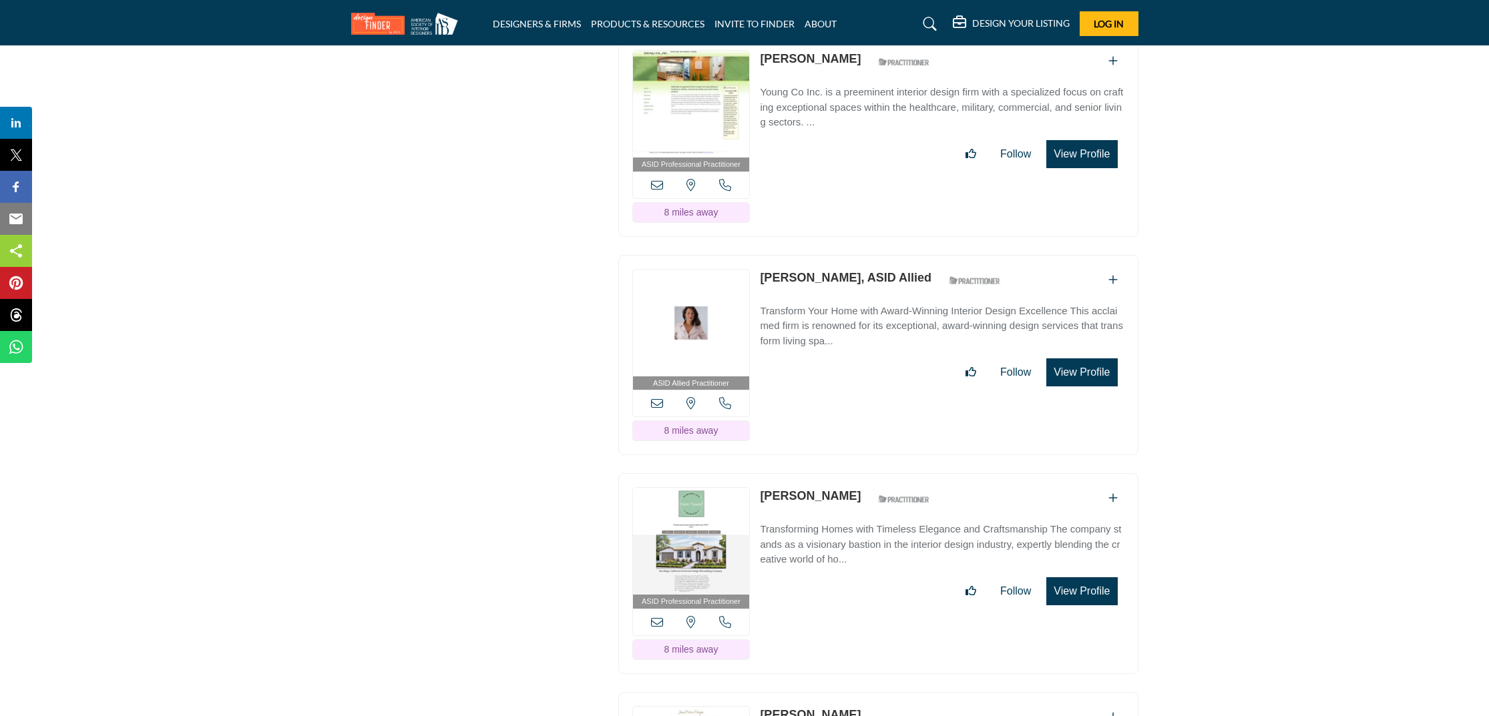
scroll to position [5541, 0]
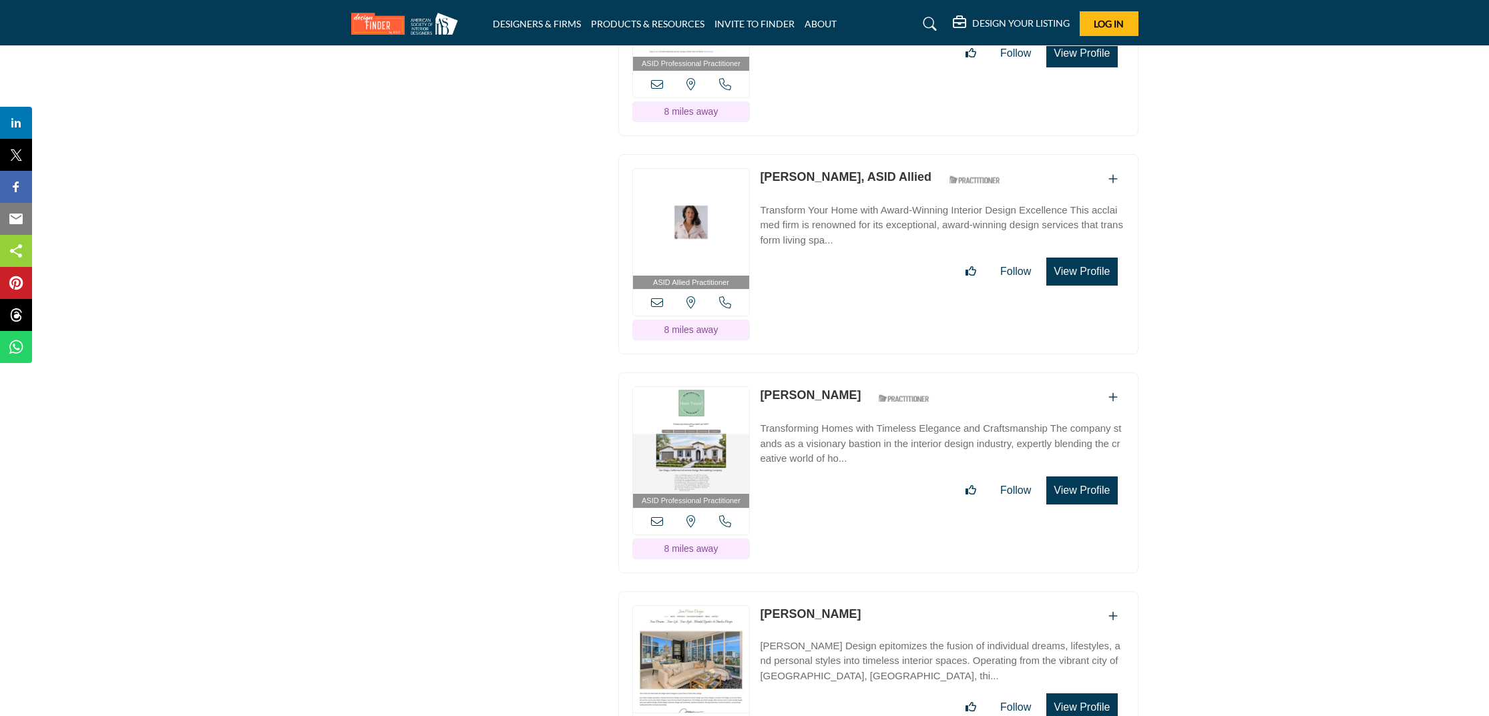
drag, startPoint x: 862, startPoint y: 340, endPoint x: 760, endPoint y: 344, distance: 102.2
click at [760, 387] on div "[PERSON_NAME] ASID Qualified Practitioner who validates work and experience to …" at bounding box center [848, 398] width 177 height 23
copy div "[PERSON_NAME]"
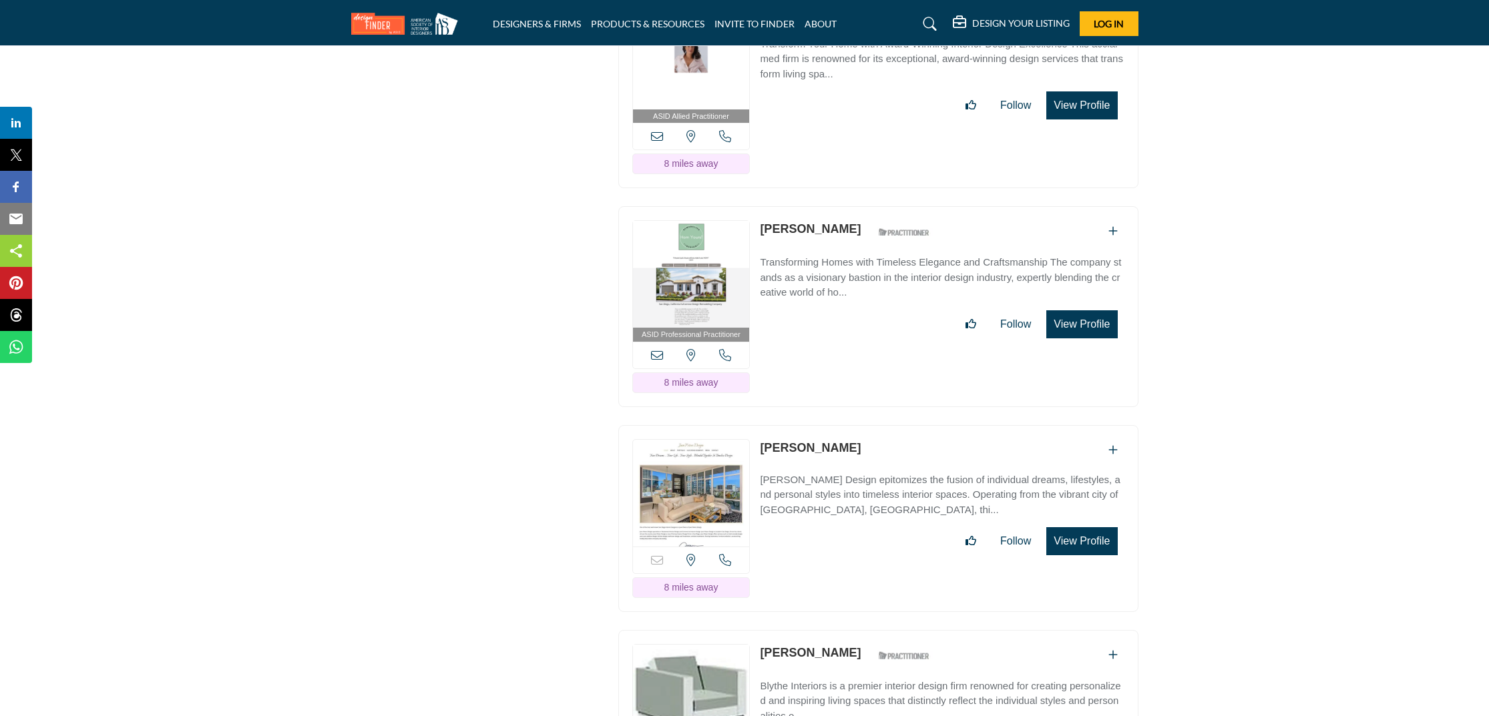
scroll to position [5721, 0]
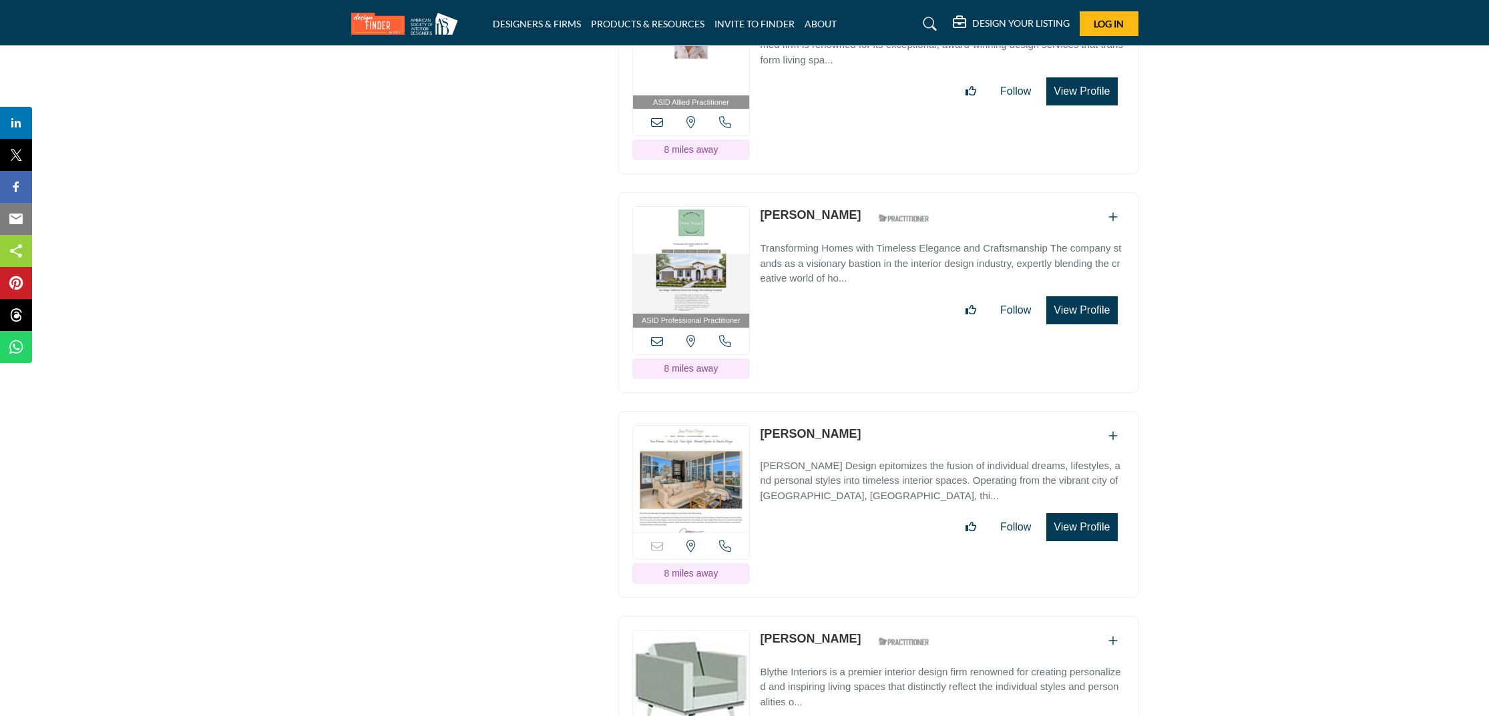
drag, startPoint x: 839, startPoint y: 369, endPoint x: 760, endPoint y: 379, distance: 79.5
click at [760, 425] on div "[PERSON_NAME]" at bounding box center [942, 436] width 364 height 22
copy link "[PERSON_NAME]"
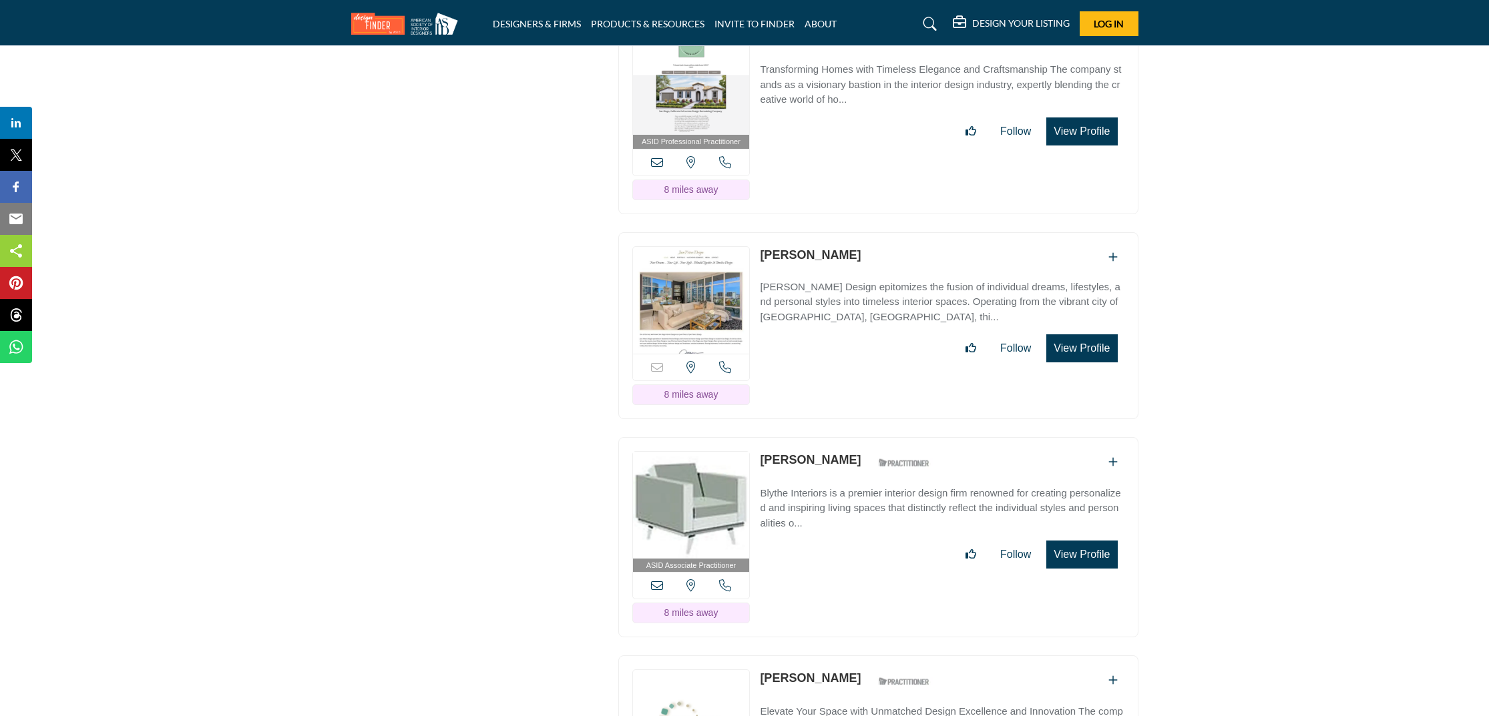
scroll to position [5916, 0]
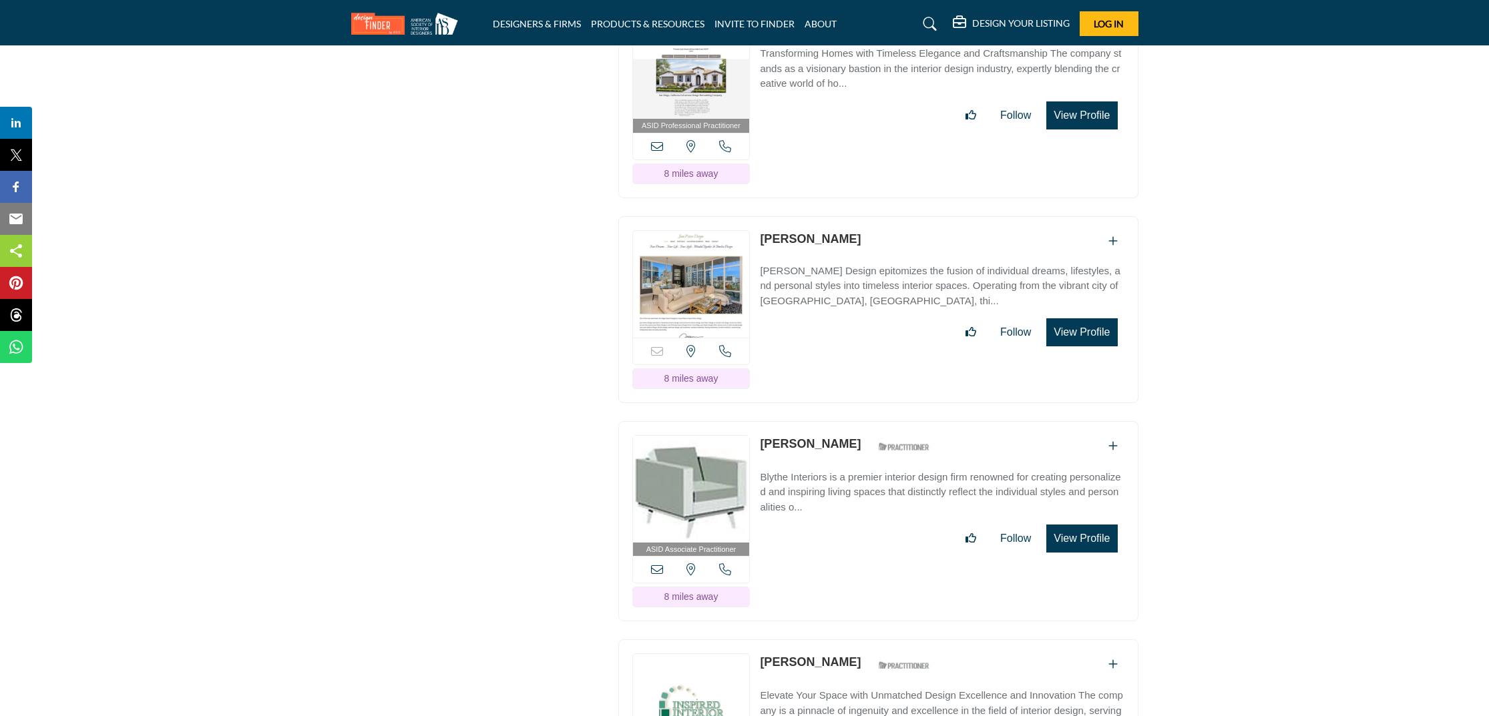
drag, startPoint x: 855, startPoint y: 387, endPoint x: 763, endPoint y: 386, distance: 91.5
click at [762, 435] on div "[PERSON_NAME] ASID Qualified Practitioner who validates work and experience to …" at bounding box center [848, 446] width 177 height 23
copy link "[PERSON_NAME]"
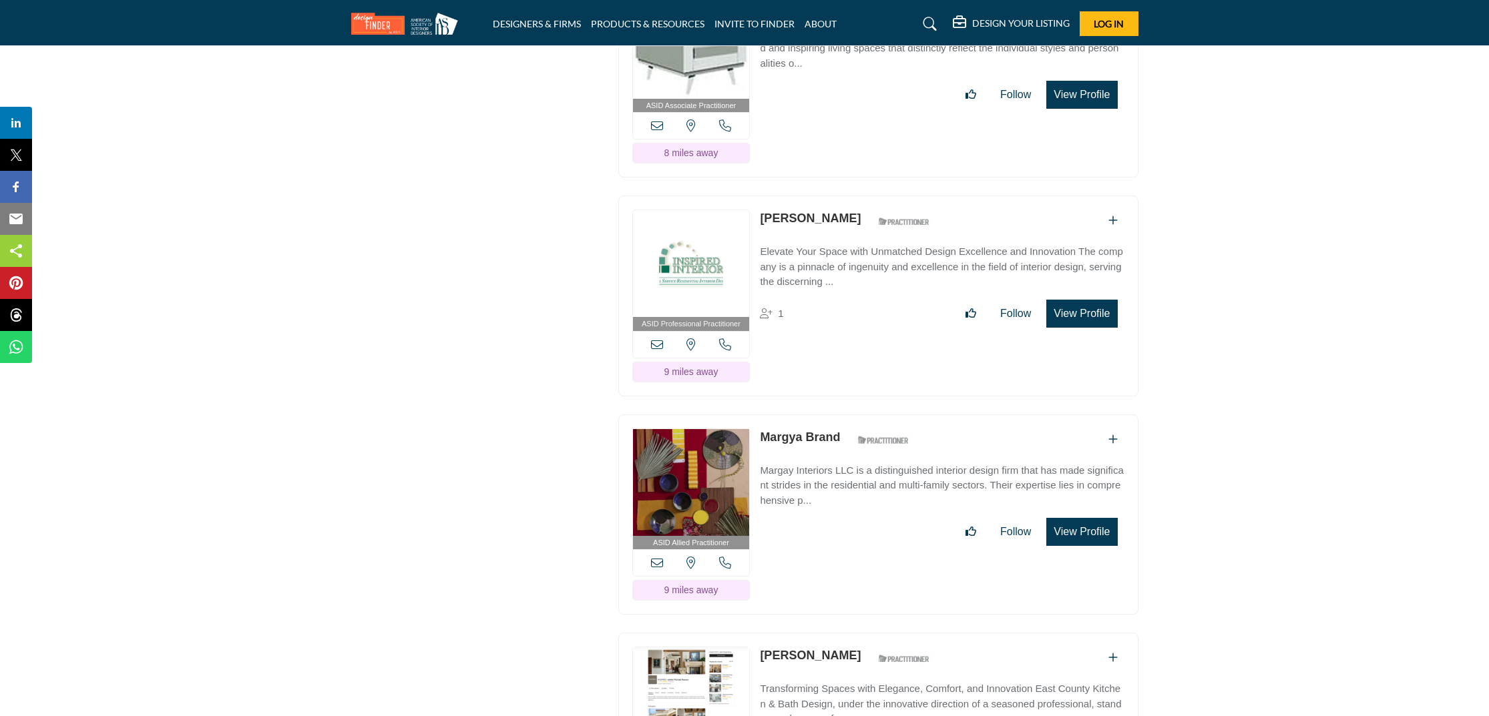
scroll to position [6491, 0]
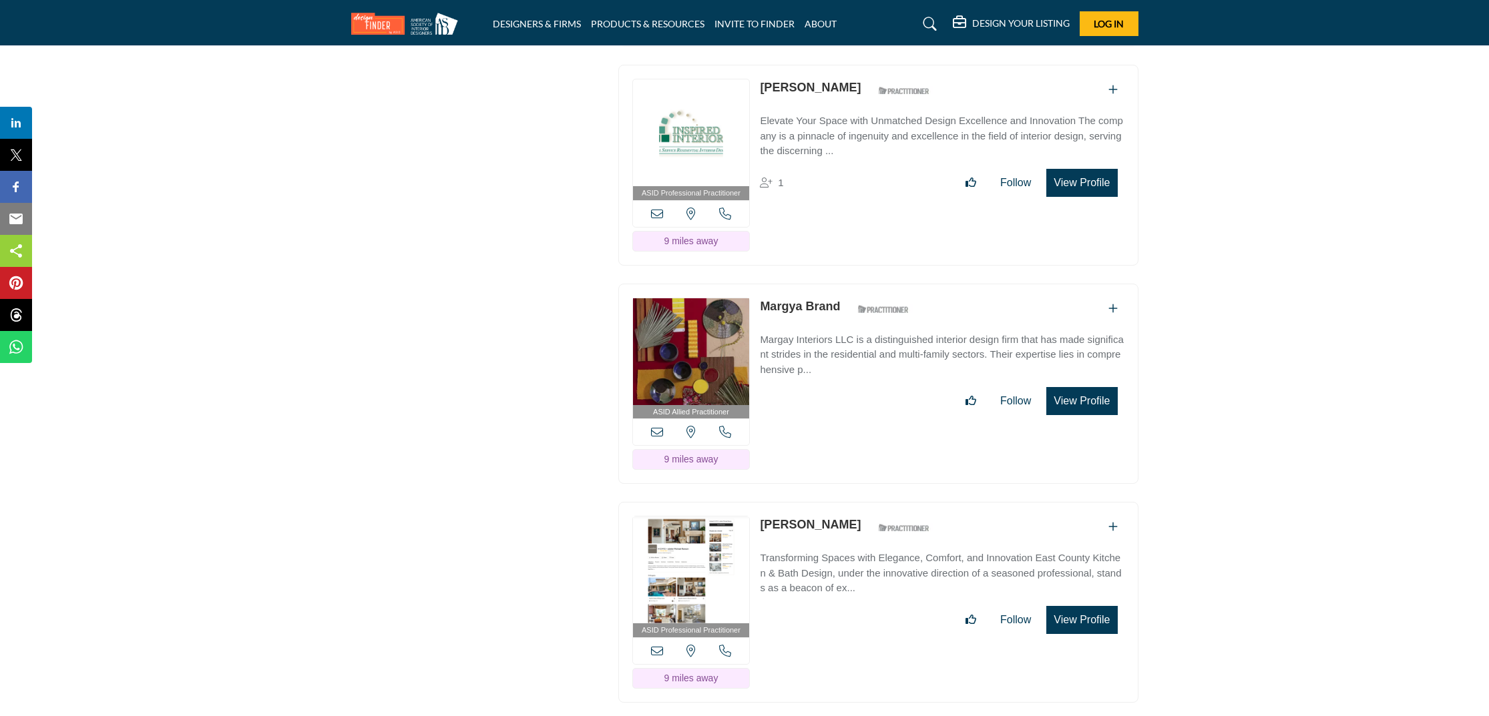
drag, startPoint x: 842, startPoint y: 249, endPoint x: 762, endPoint y: 247, distance: 80.1
click at [762, 298] on div "Margya Brand ASID Qualified Practitioner who validates work and experience to h…" at bounding box center [838, 309] width 156 height 23
copy link "Margya Brand"
